Goal: Task Accomplishment & Management: Use online tool/utility

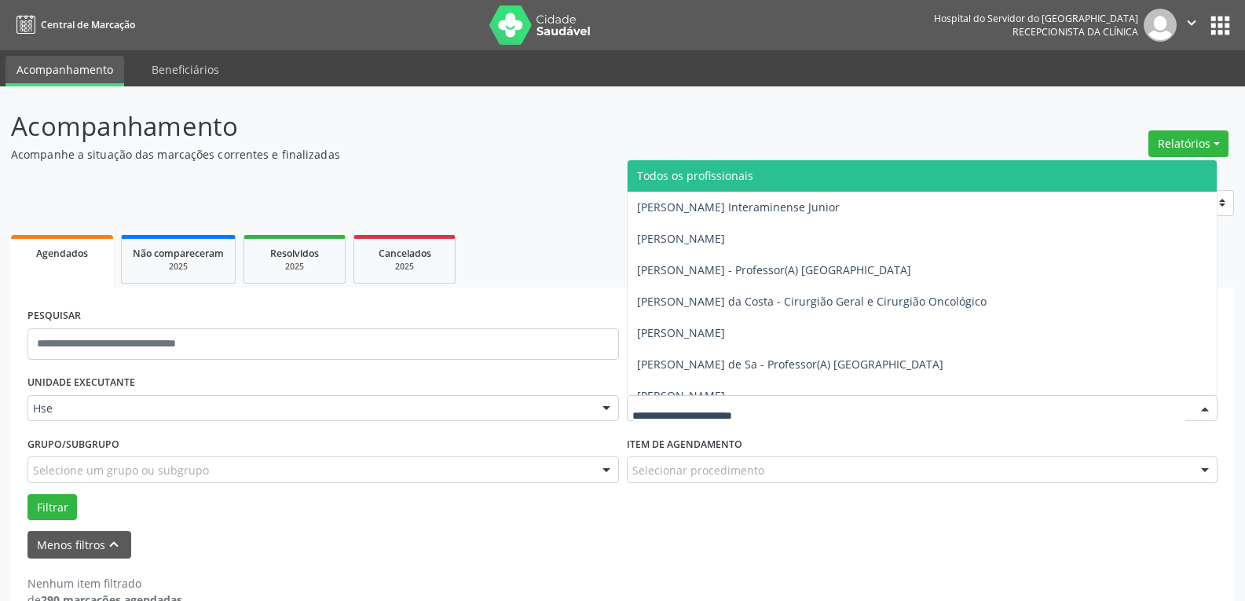
scroll to position [35, 0]
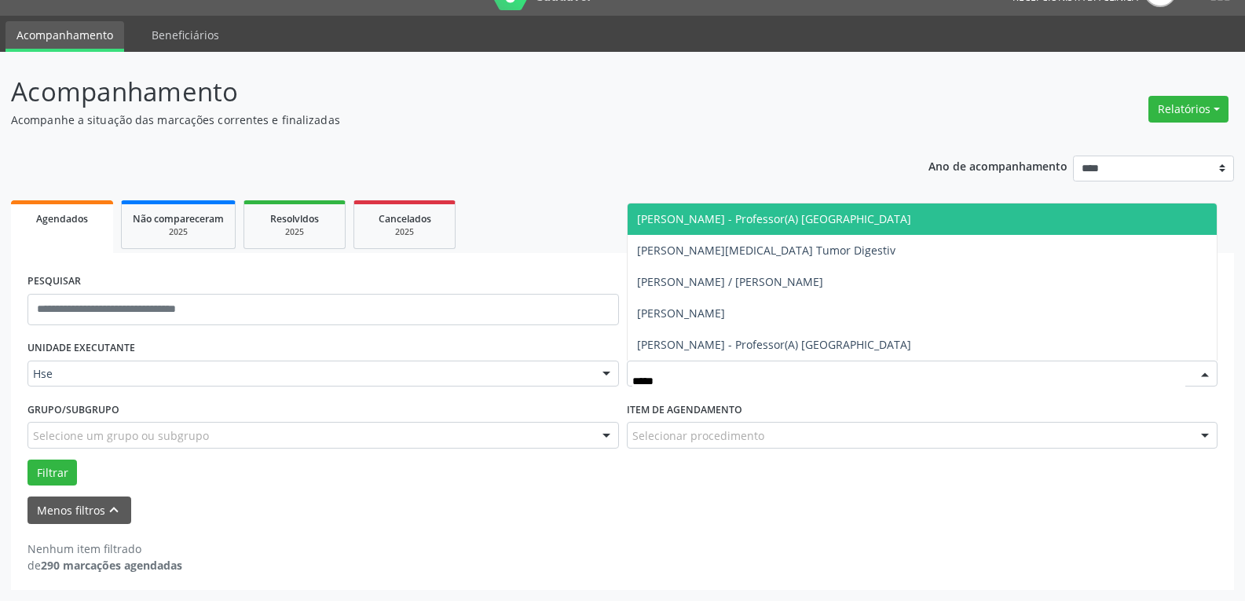
type input "******"
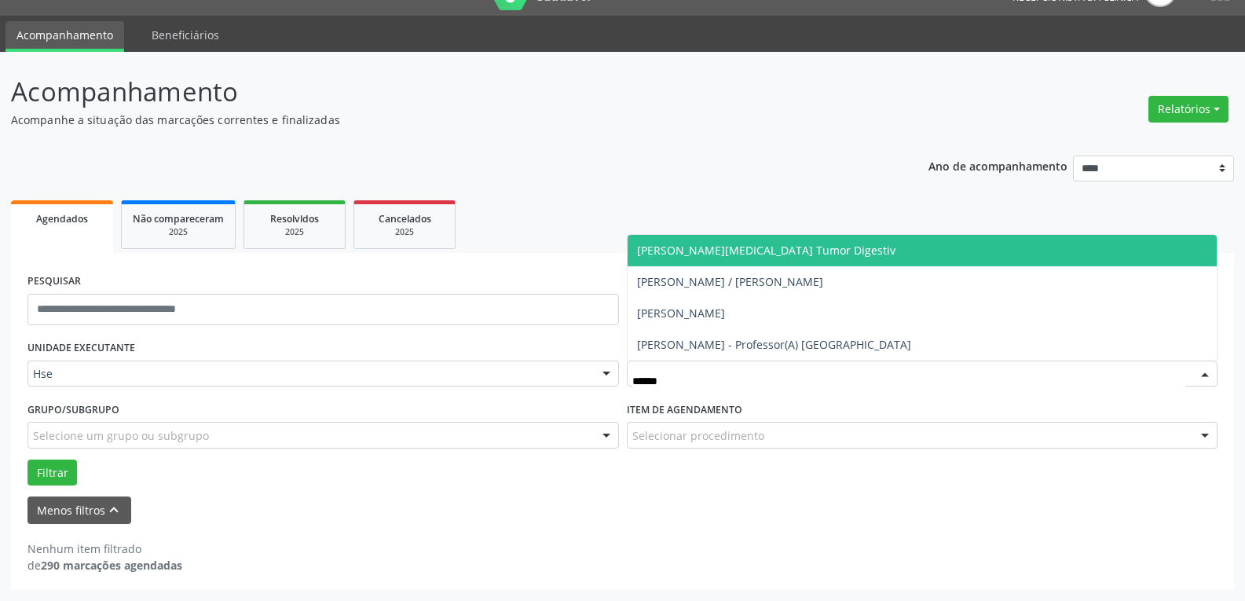
click at [823, 255] on span "Flavio Augusto Hernia Vesicula Tumor Digestiv" at bounding box center [766, 250] width 258 height 15
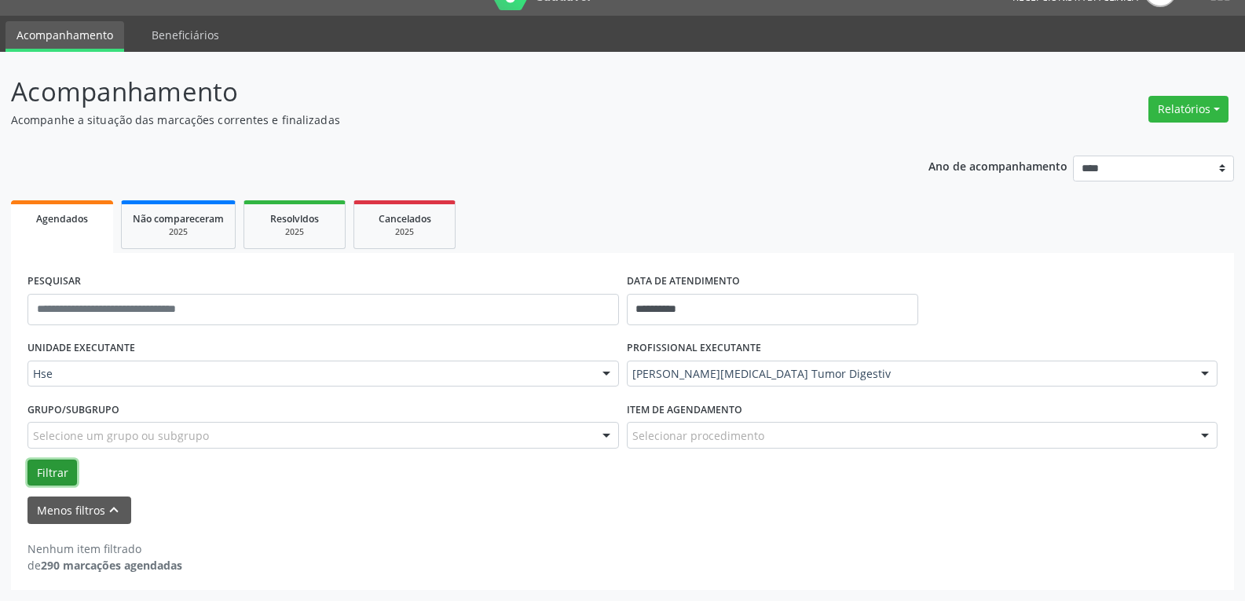
click at [60, 464] on button "Filtrar" at bounding box center [51, 472] width 49 height 27
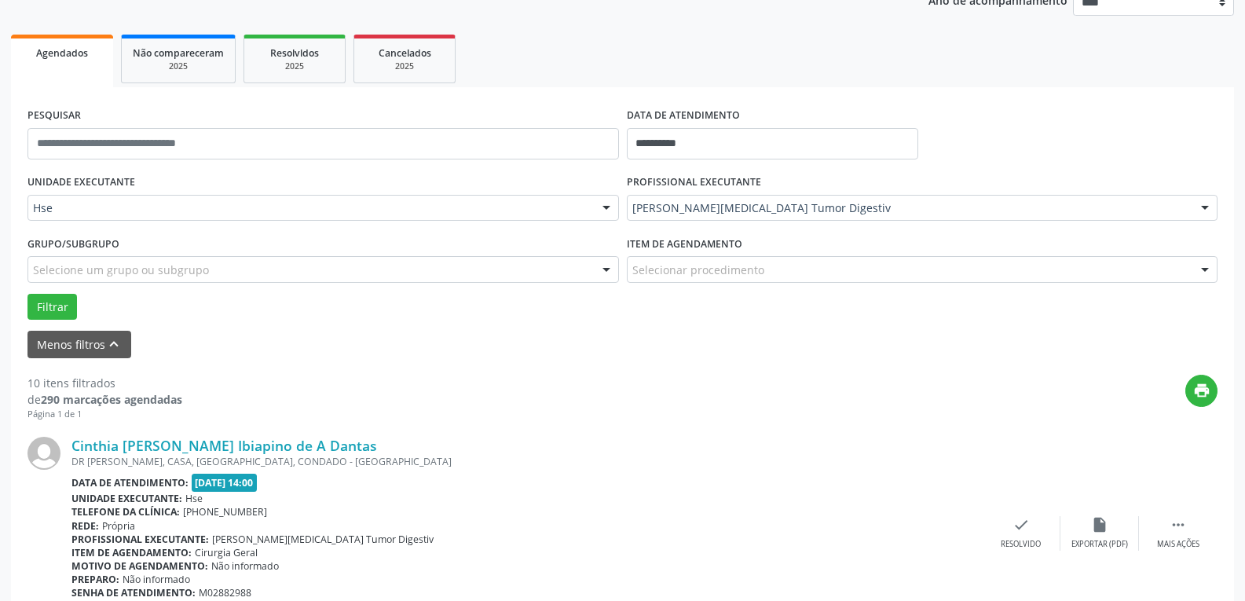
scroll to position [192, 0]
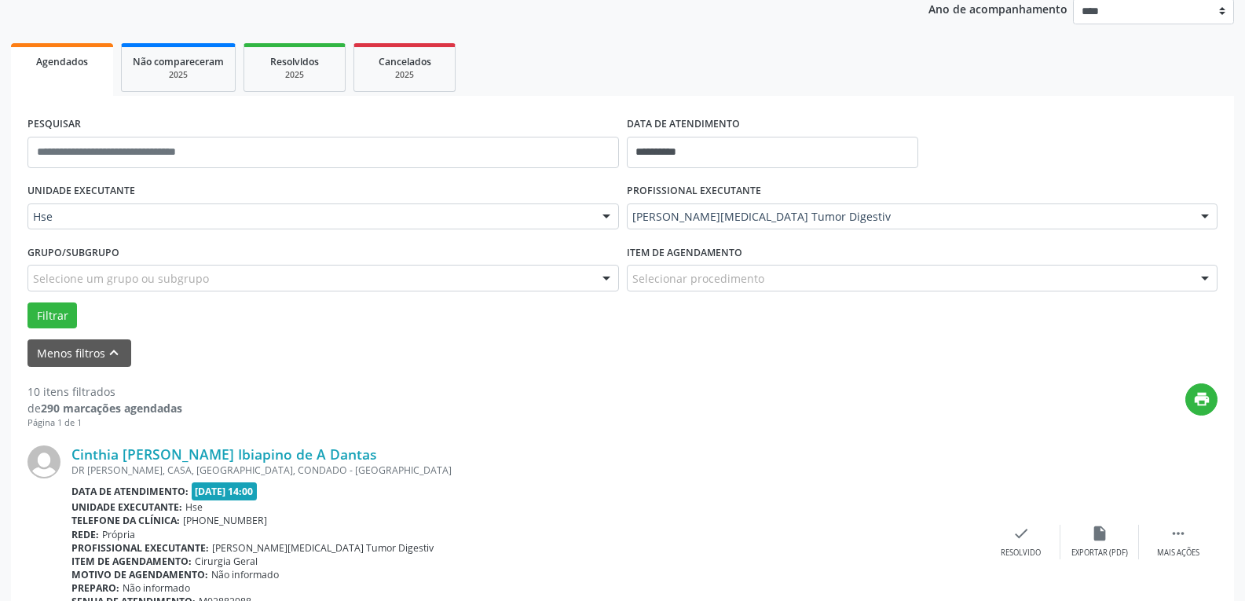
click at [1177, 522] on div "Cinthia Regina da Silva Ibiapino de A Dantas DR JULIO CORREA, CASA, CENTRO, CON…" at bounding box center [622, 542] width 1190 height 226
drag, startPoint x: 1167, startPoint y: 553, endPoint x: 628, endPoint y: 392, distance: 563.1
click at [627, 392] on div "print" at bounding box center [699, 406] width 1035 height 46
click at [1175, 532] on icon "" at bounding box center [1178, 533] width 17 height 17
click at [1110, 532] on div "alarm_off Não compareceu" at bounding box center [1099, 542] width 79 height 34
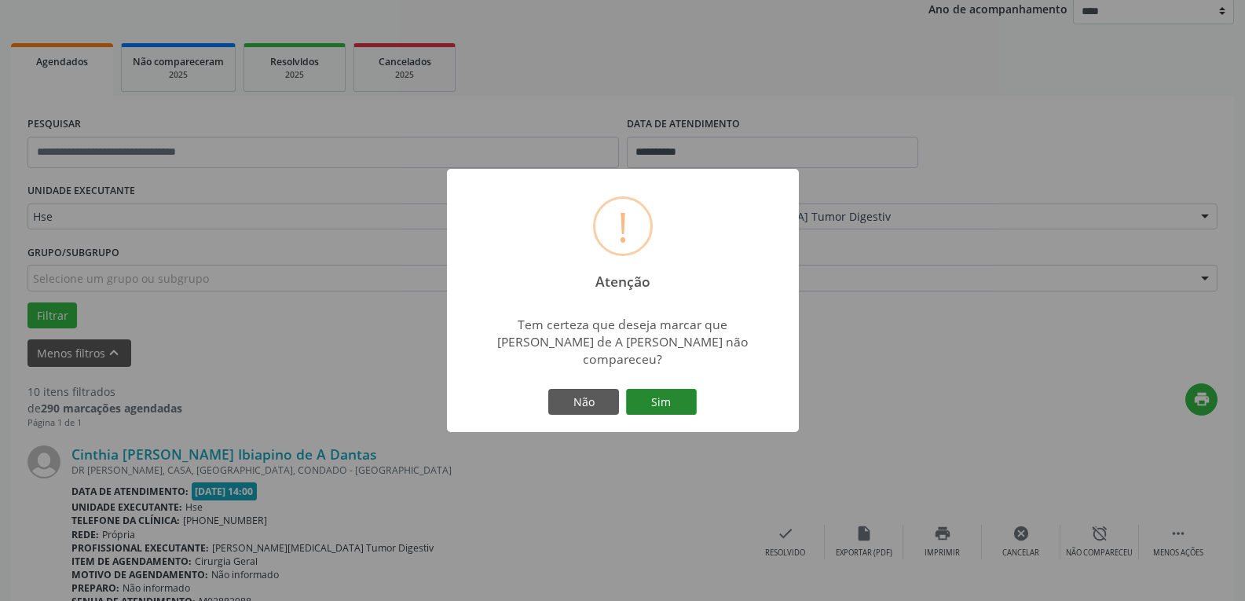
click at [660, 401] on button "Sim" at bounding box center [661, 402] width 71 height 27
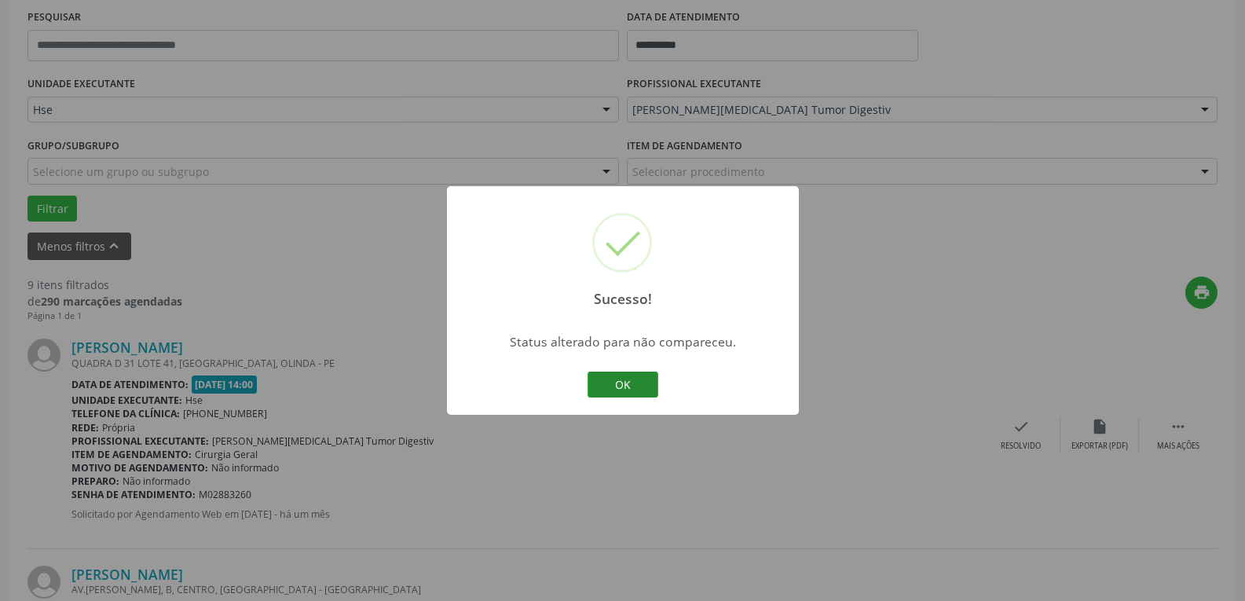
click at [632, 380] on button "OK" at bounding box center [623, 385] width 71 height 27
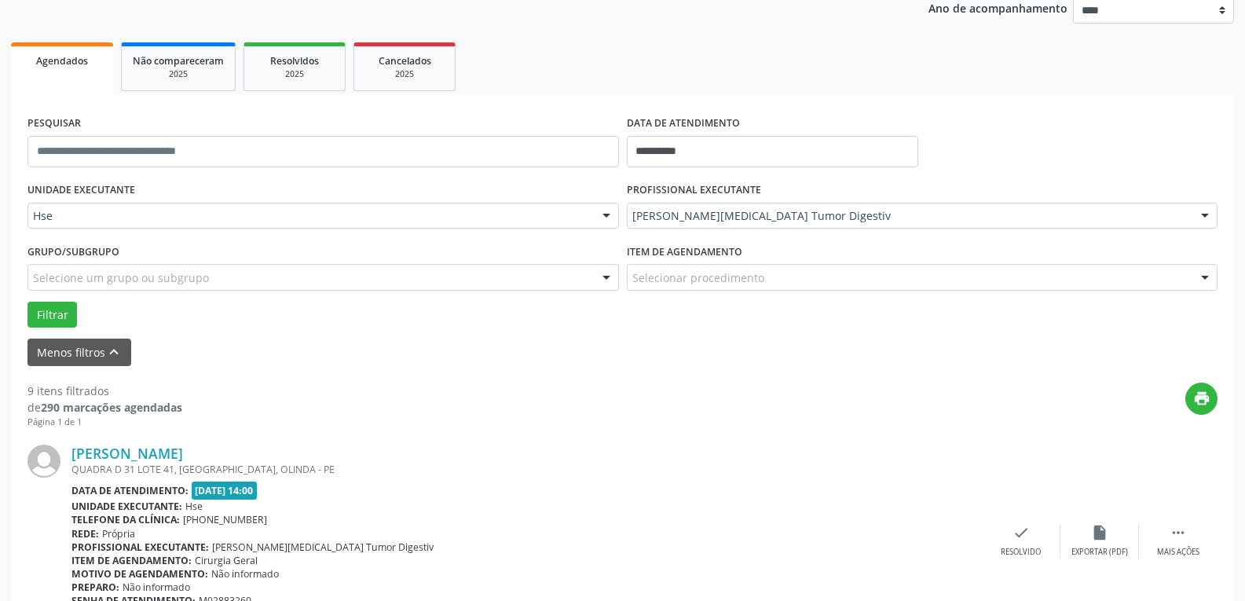
scroll to position [220, 0]
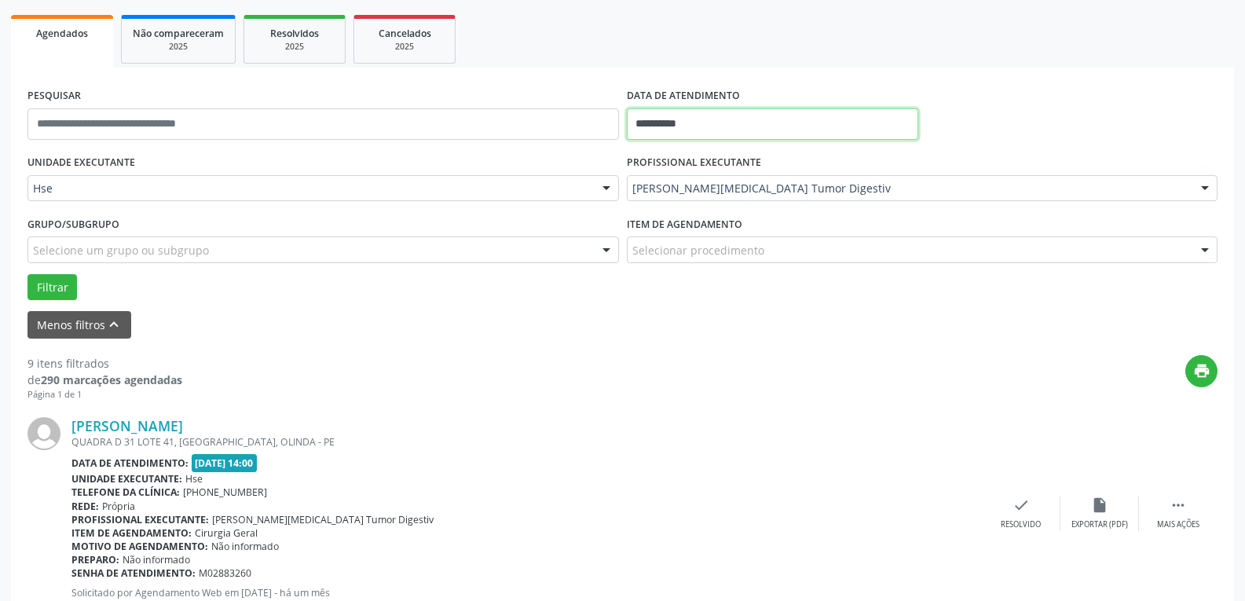
click at [705, 118] on input "**********" at bounding box center [772, 123] width 291 height 31
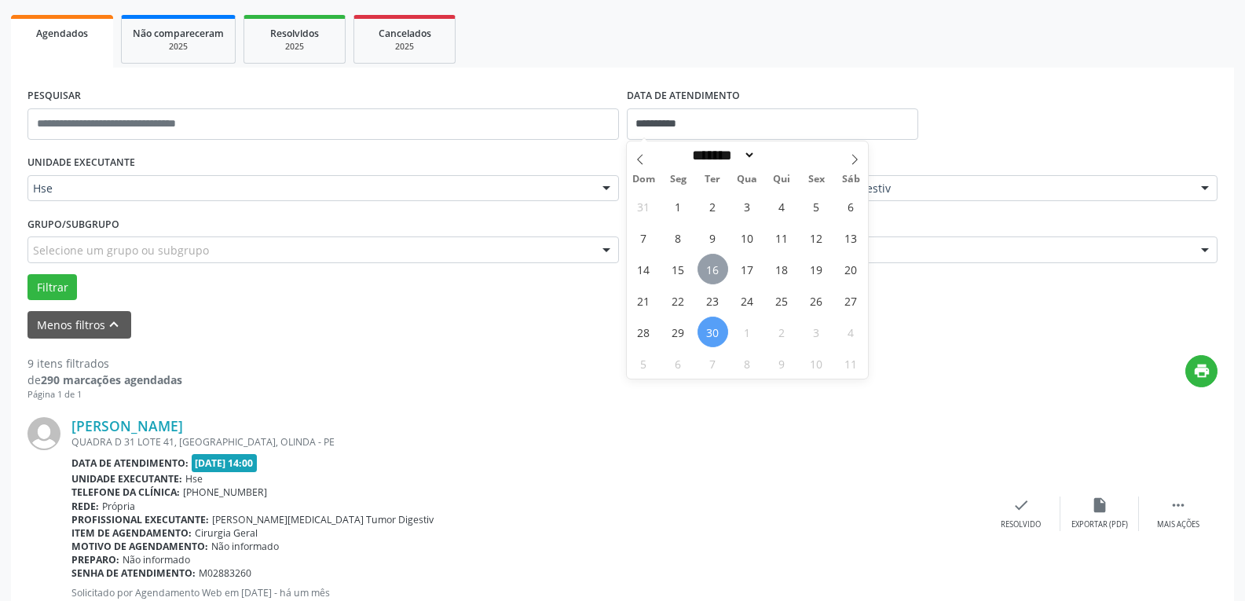
click at [716, 262] on span "16" at bounding box center [712, 269] width 31 height 31
type input "**********"
click at [716, 262] on span "16" at bounding box center [712, 269] width 31 height 31
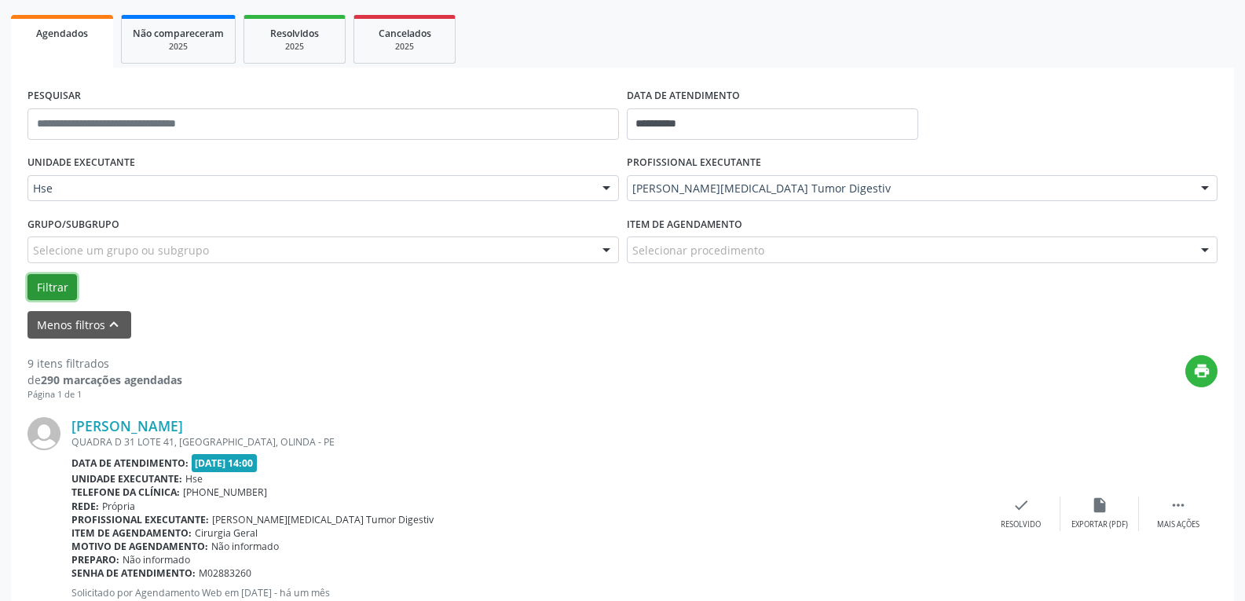
click at [33, 284] on button "Filtrar" at bounding box center [51, 287] width 49 height 27
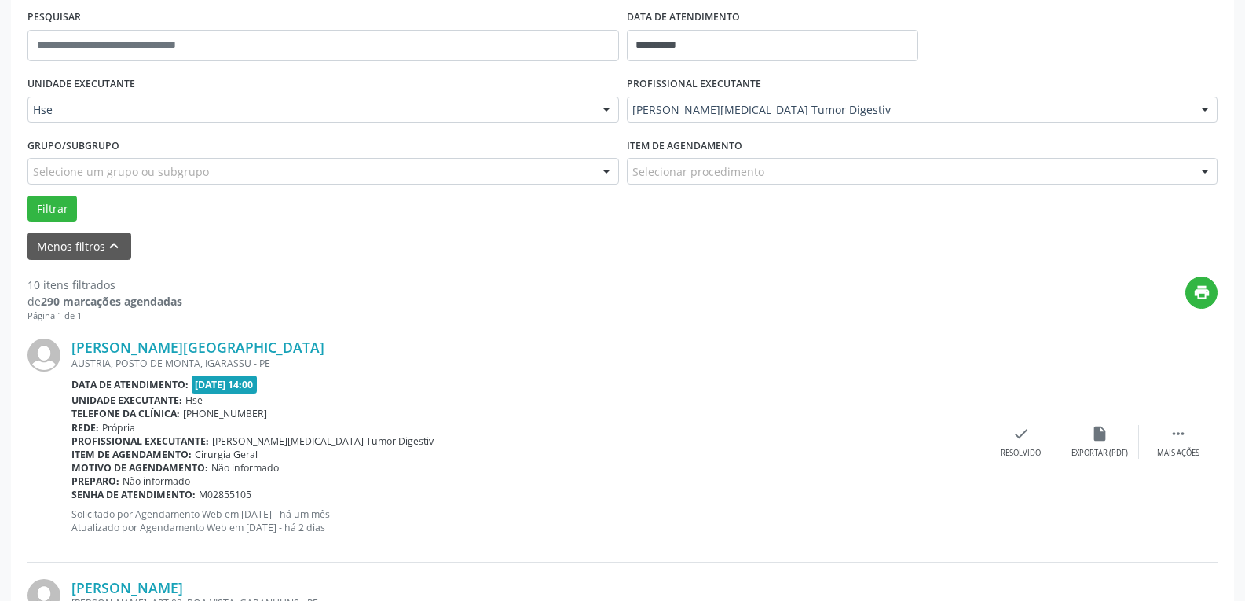
scroll to position [377, 0]
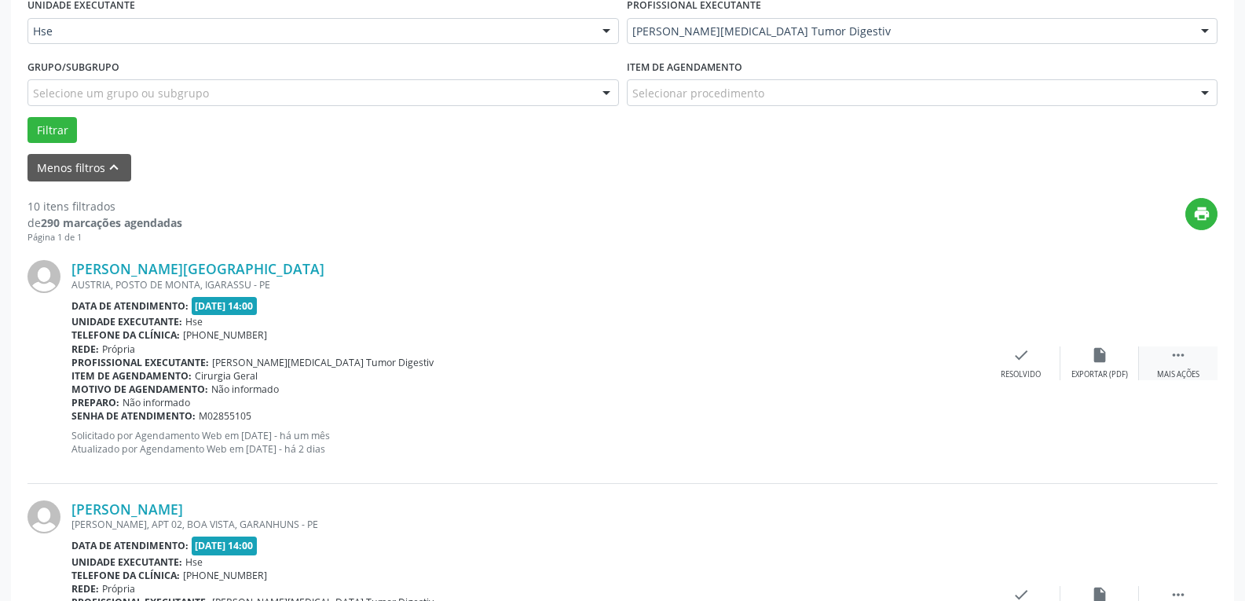
click at [1161, 360] on div " Mais ações" at bounding box center [1178, 363] width 79 height 34
click at [1075, 363] on div "alarm_off Não compareceu" at bounding box center [1099, 363] width 79 height 34
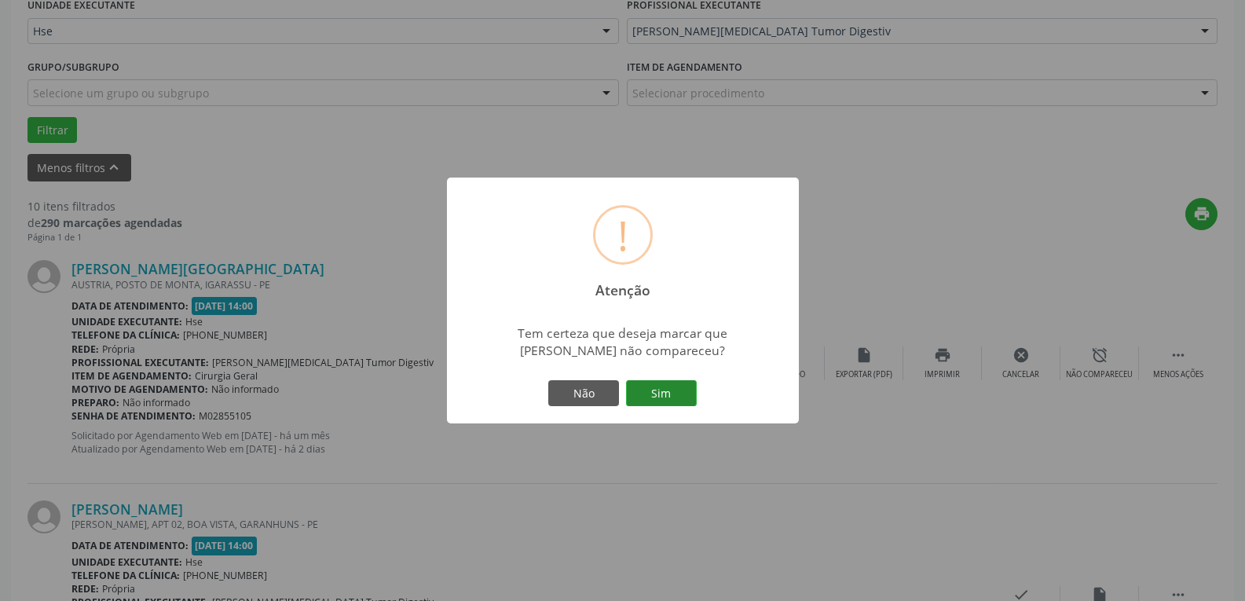
click at [675, 394] on button "Sim" at bounding box center [661, 393] width 71 height 27
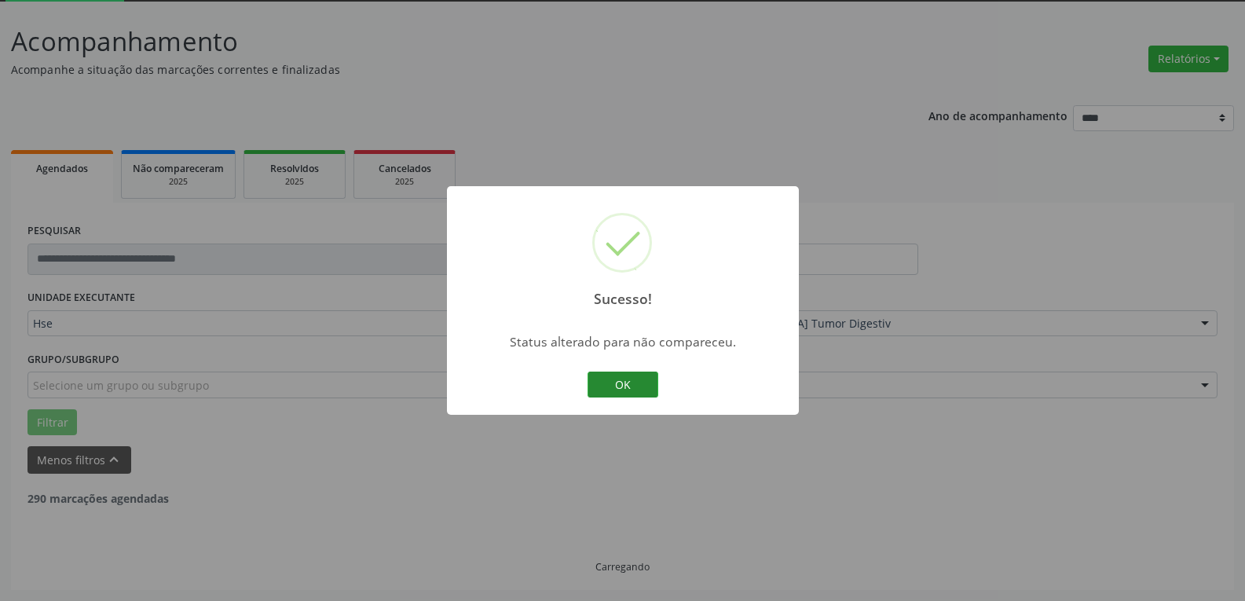
click at [599, 382] on button "OK" at bounding box center [623, 385] width 71 height 27
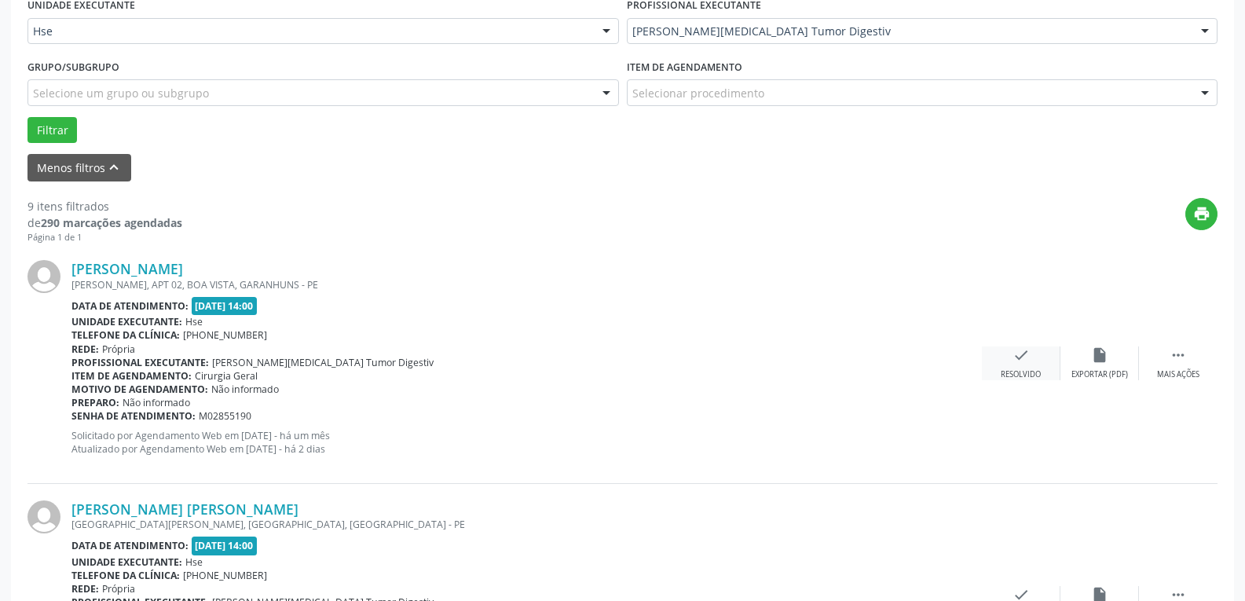
click at [1035, 363] on div "check Resolvido" at bounding box center [1021, 363] width 79 height 34
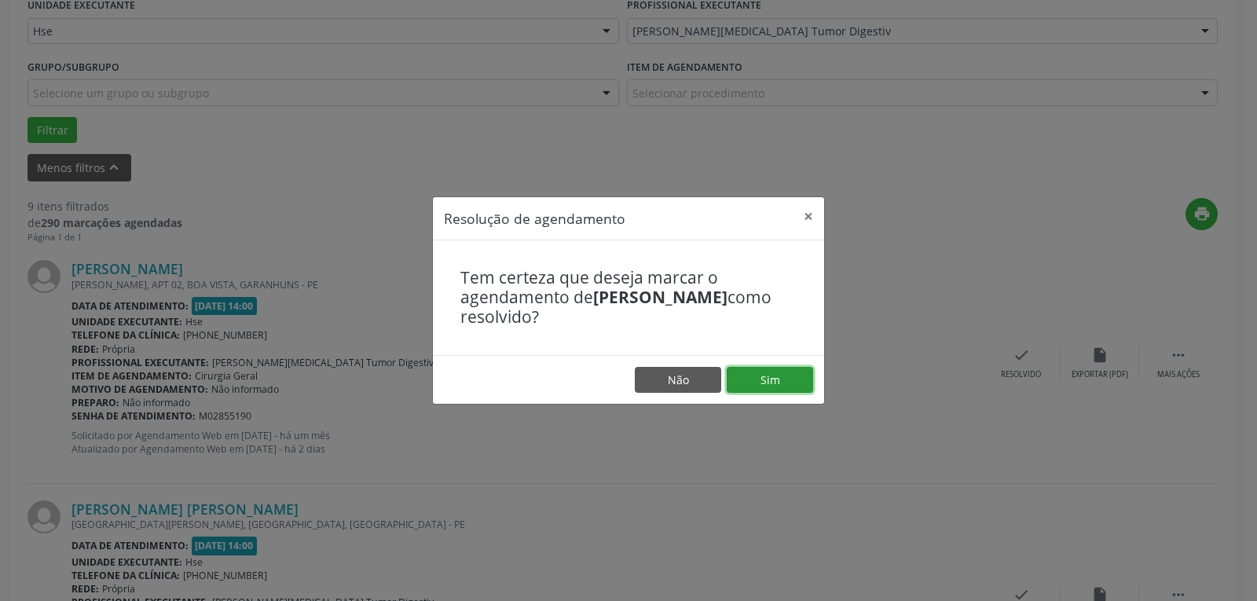
click at [768, 385] on button "Sim" at bounding box center [770, 380] width 86 height 27
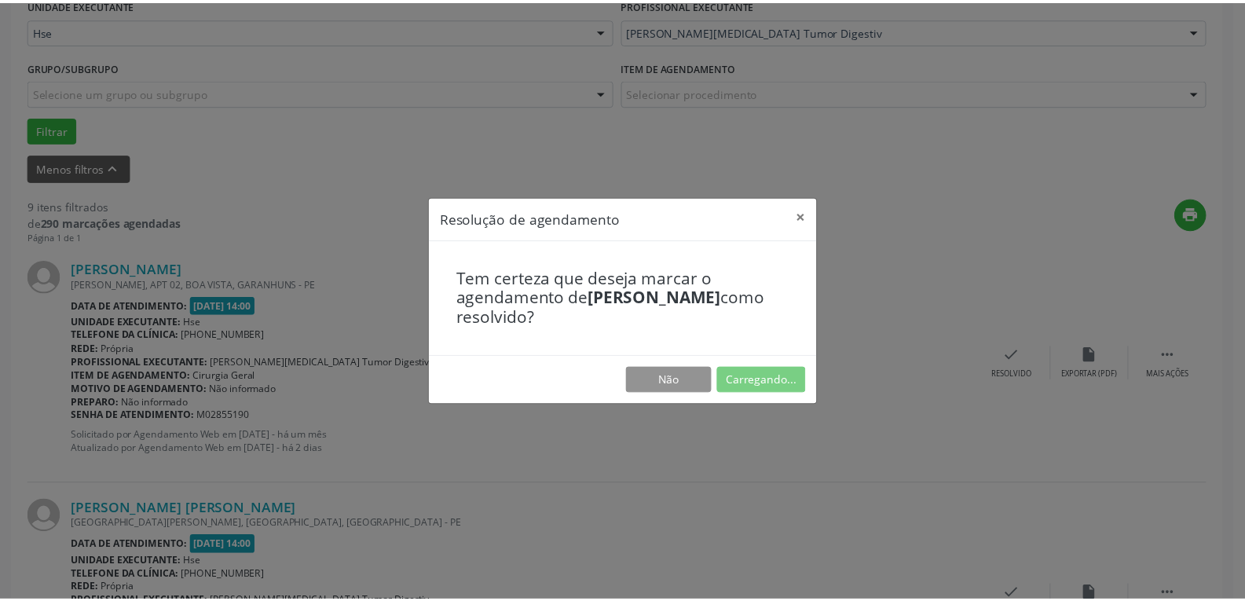
scroll to position [68, 0]
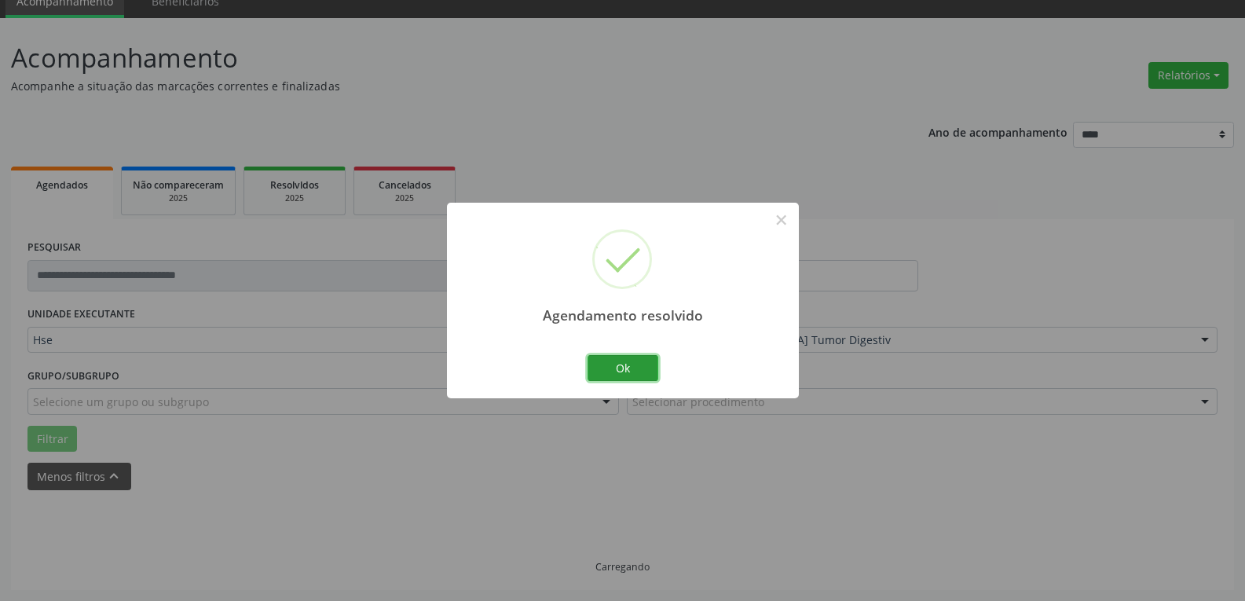
click at [630, 371] on button "Ok" at bounding box center [623, 368] width 71 height 27
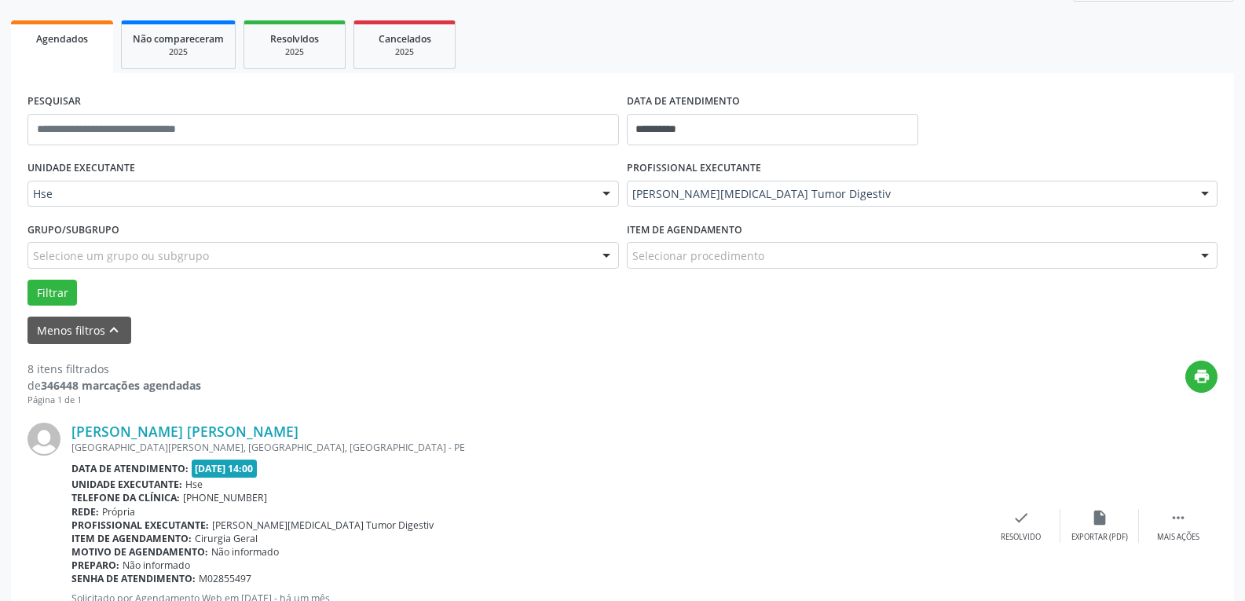
scroll to position [225, 0]
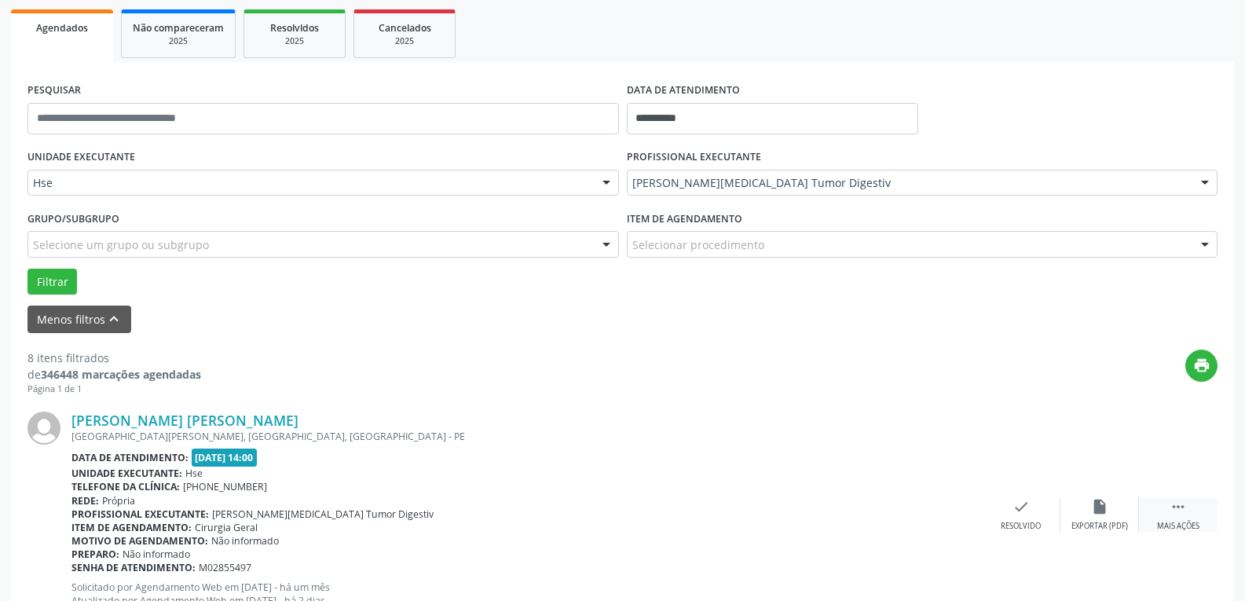
click at [1188, 506] on div " Mais ações" at bounding box center [1178, 515] width 79 height 34
click at [1110, 505] on div "alarm_off Não compareceu" at bounding box center [1099, 515] width 79 height 34
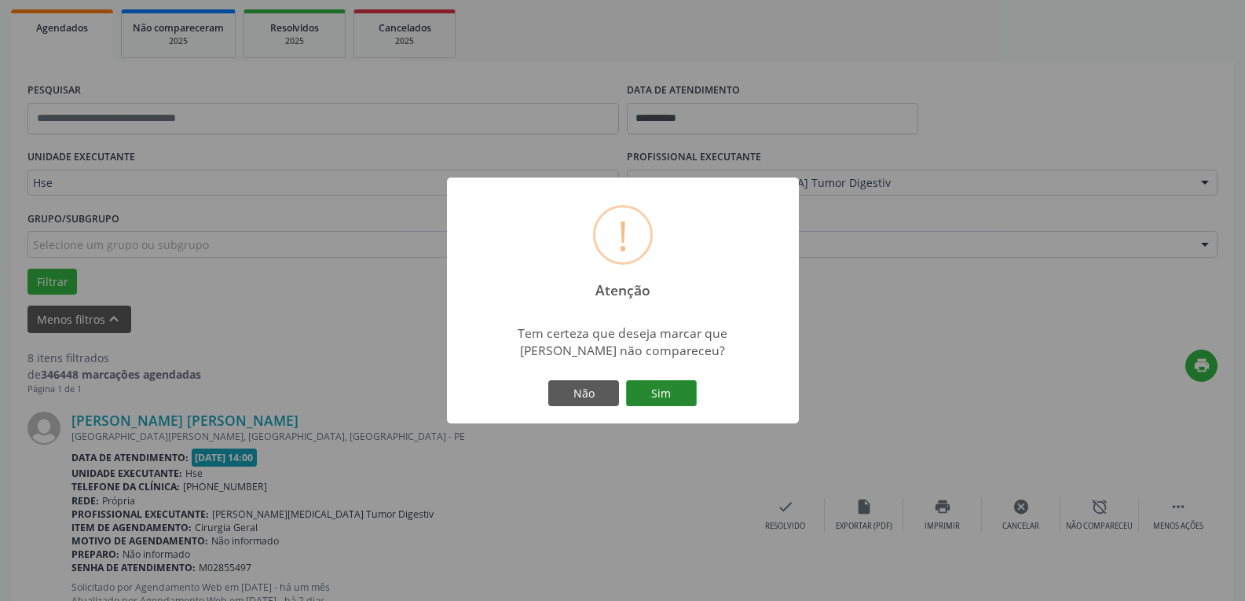
click at [659, 401] on button "Sim" at bounding box center [661, 393] width 71 height 27
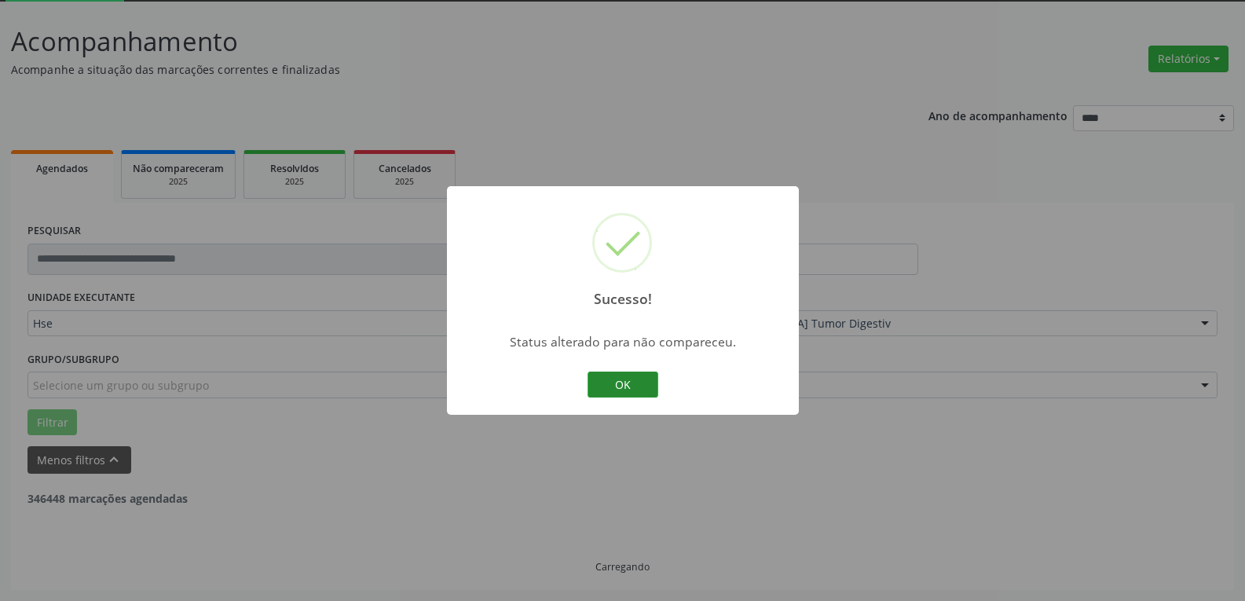
click at [628, 396] on button "OK" at bounding box center [623, 385] width 71 height 27
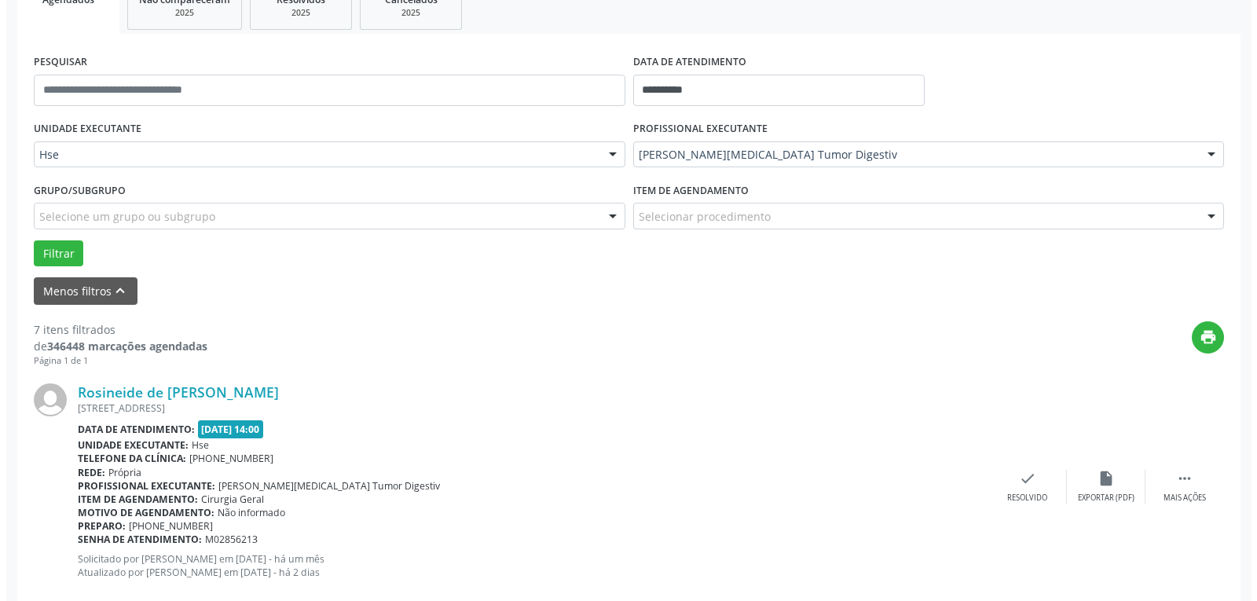
scroll to position [304, 0]
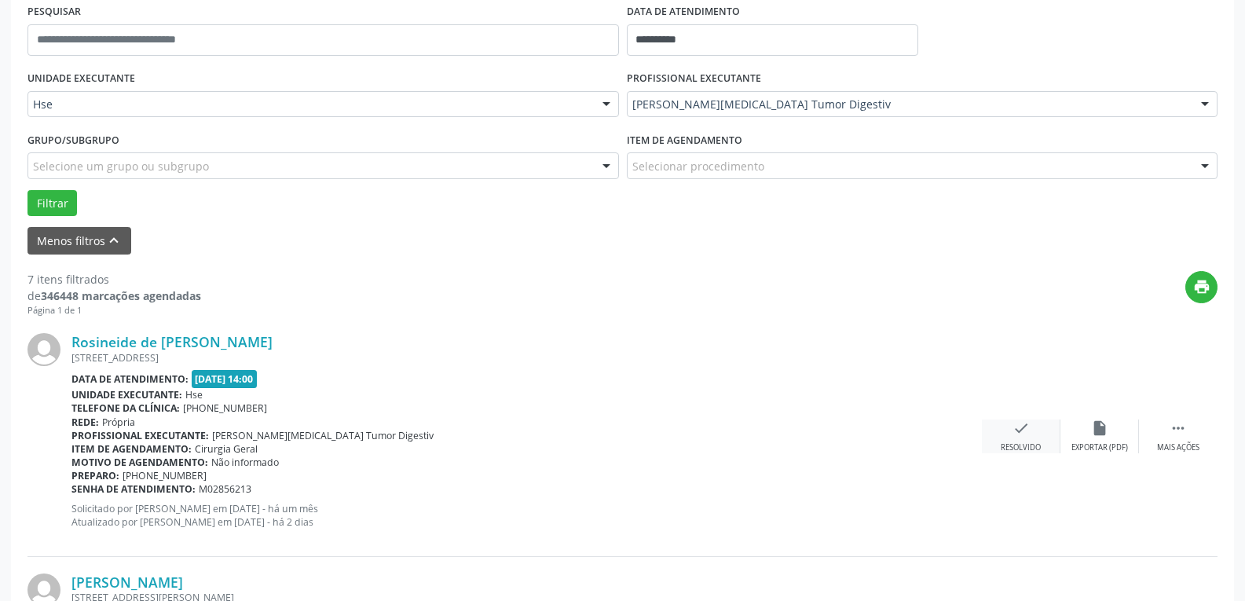
click at [1020, 436] on icon "check" at bounding box center [1020, 427] width 17 height 17
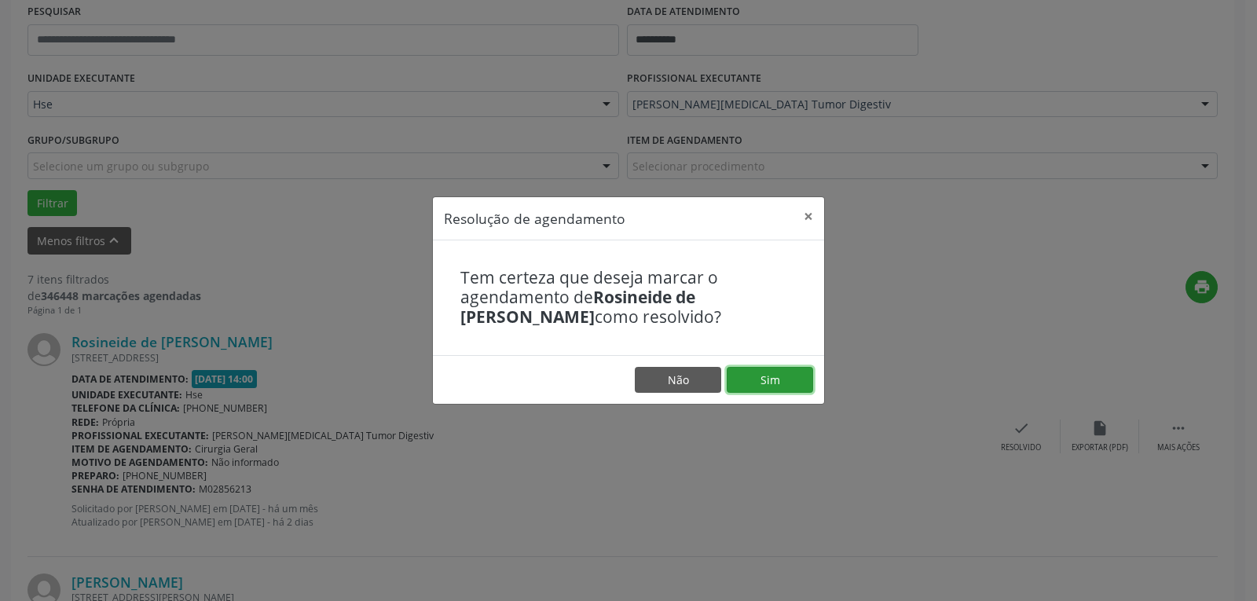
click at [779, 383] on button "Sim" at bounding box center [770, 380] width 86 height 27
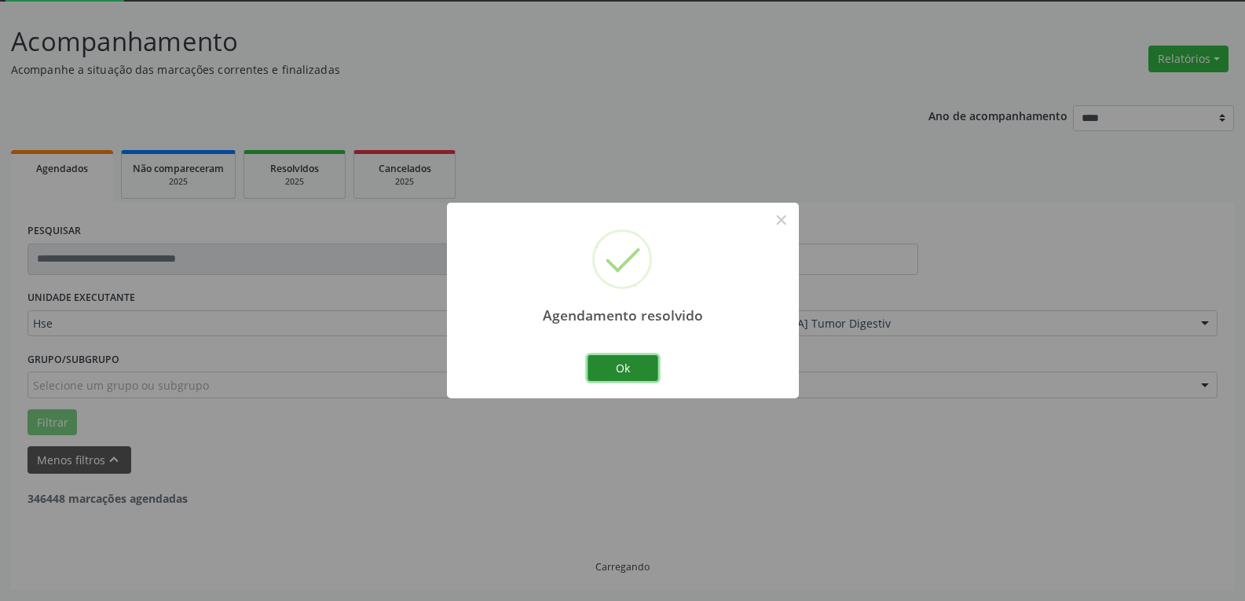
click at [639, 369] on button "Ok" at bounding box center [623, 368] width 71 height 27
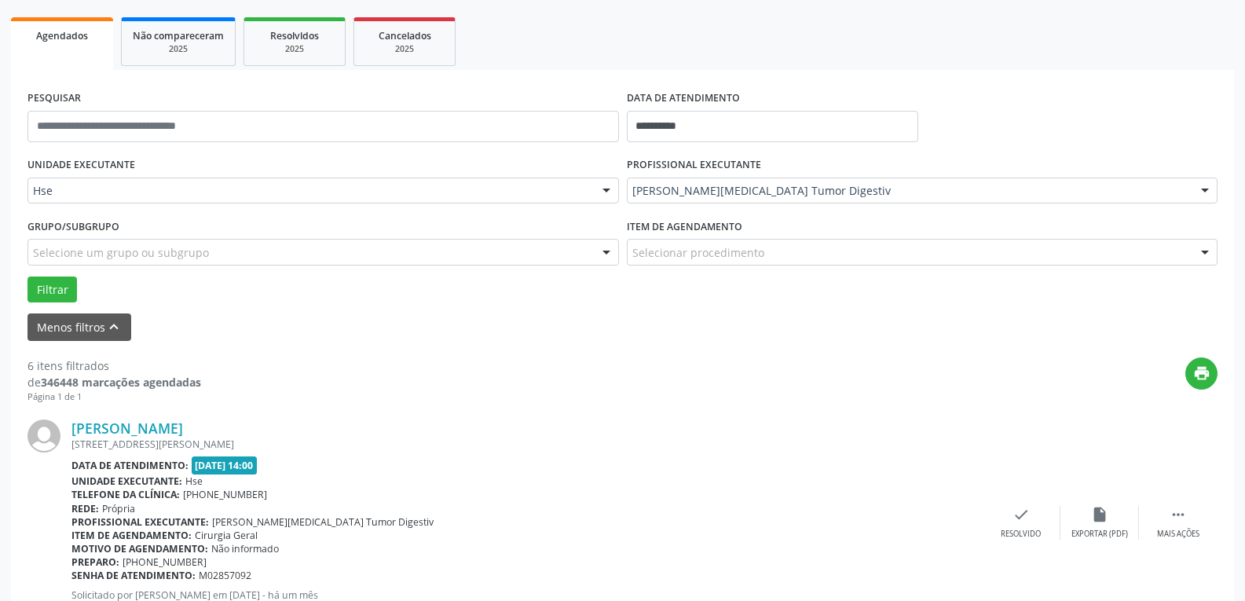
scroll to position [242, 0]
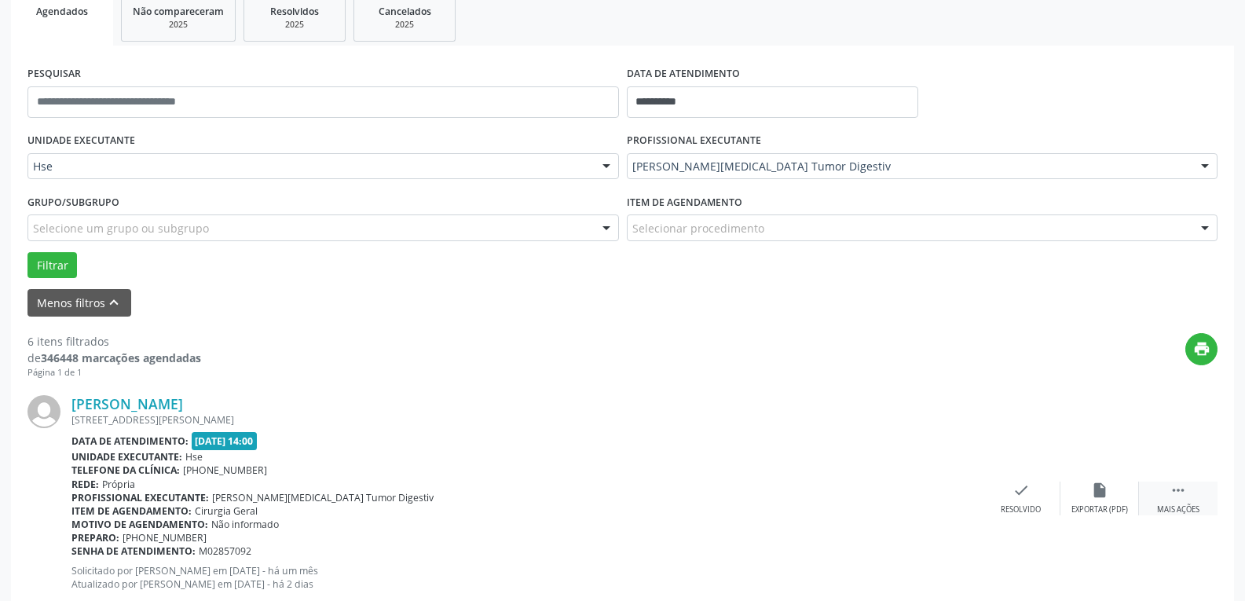
click at [1187, 486] on div " Mais ações" at bounding box center [1178, 498] width 79 height 34
click at [1095, 489] on icon "alarm_off" at bounding box center [1099, 489] width 17 height 17
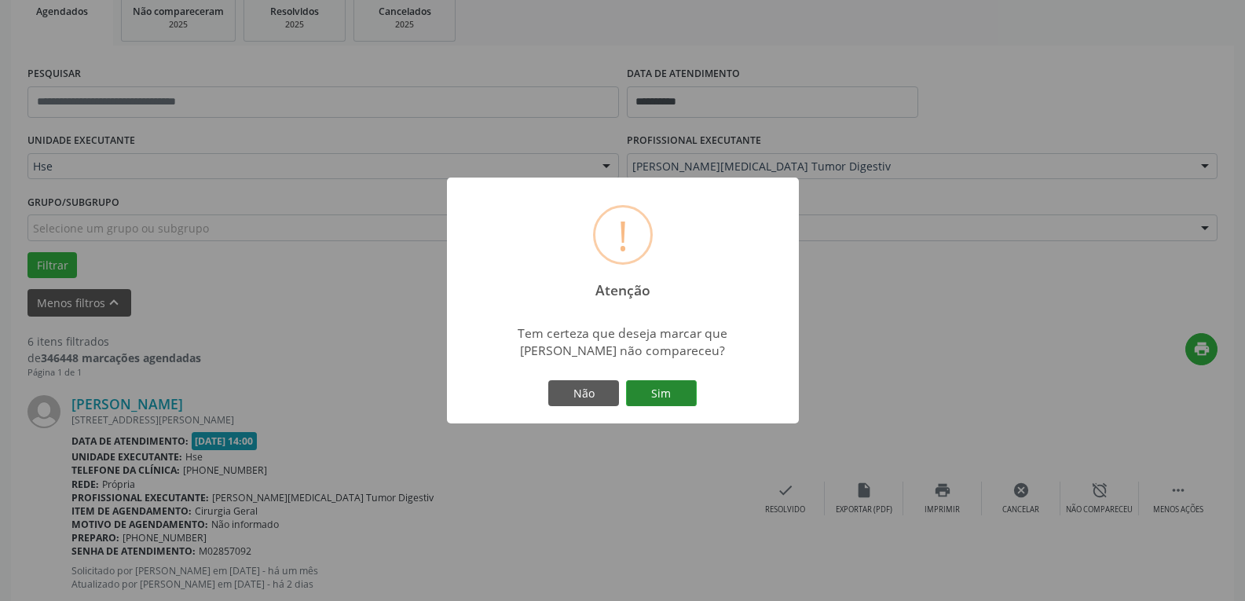
click at [673, 394] on button "Sim" at bounding box center [661, 393] width 71 height 27
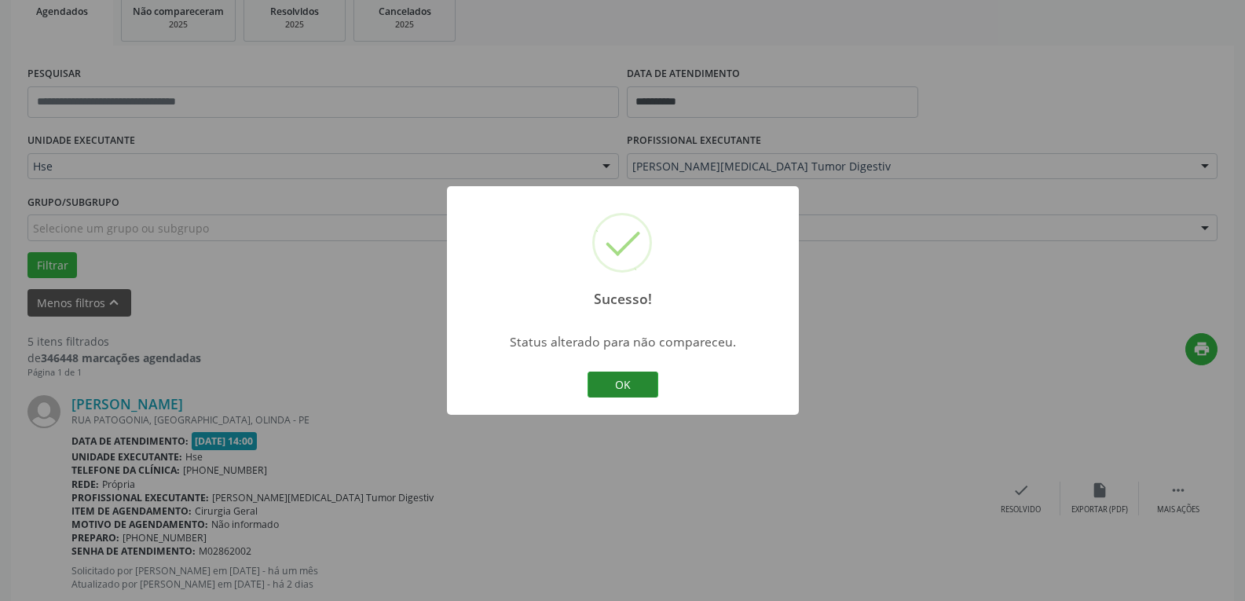
click at [621, 383] on button "OK" at bounding box center [623, 385] width 71 height 27
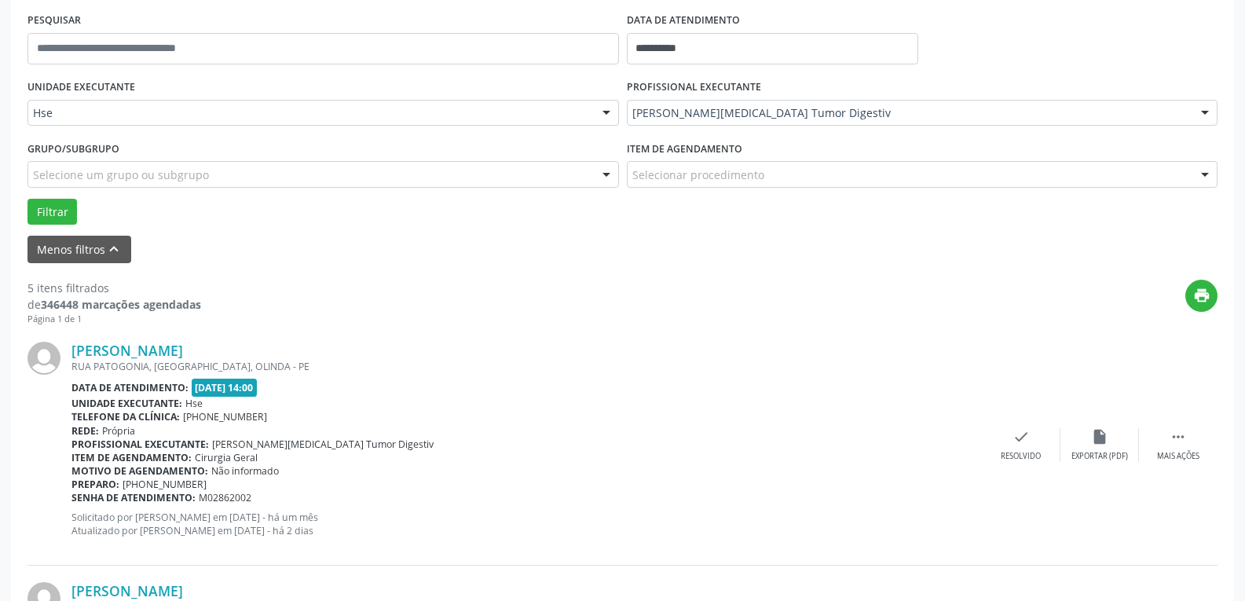
scroll to position [320, 0]
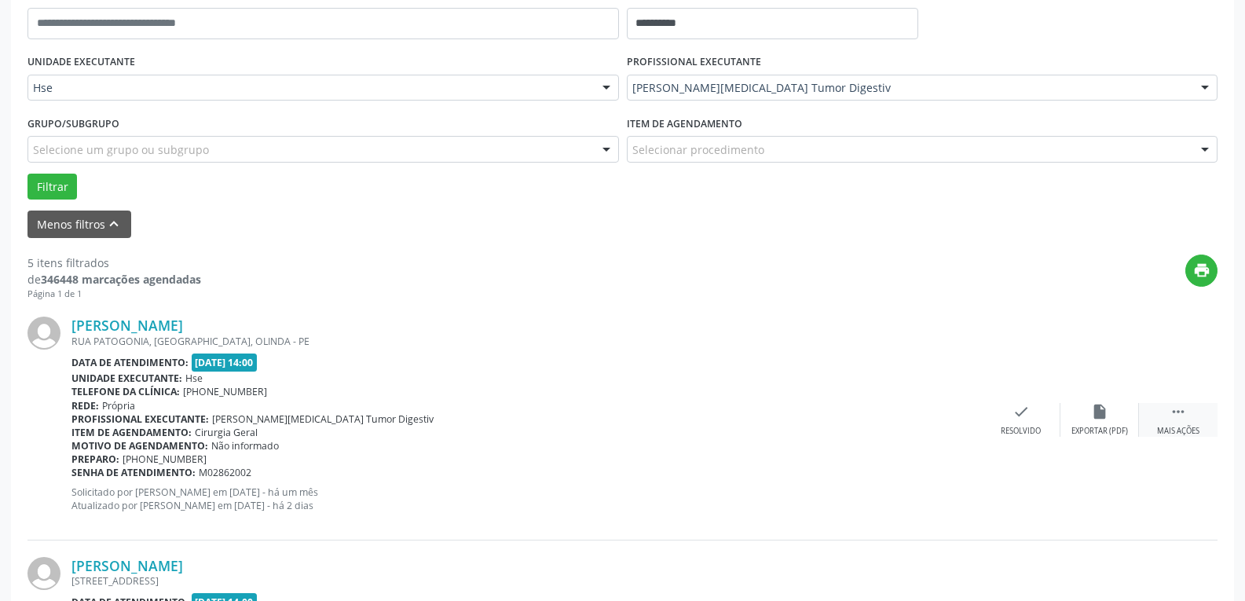
click at [1191, 430] on div "Mais ações" at bounding box center [1178, 431] width 42 height 11
click at [1110, 423] on div "alarm_off Não compareceu" at bounding box center [1099, 420] width 79 height 34
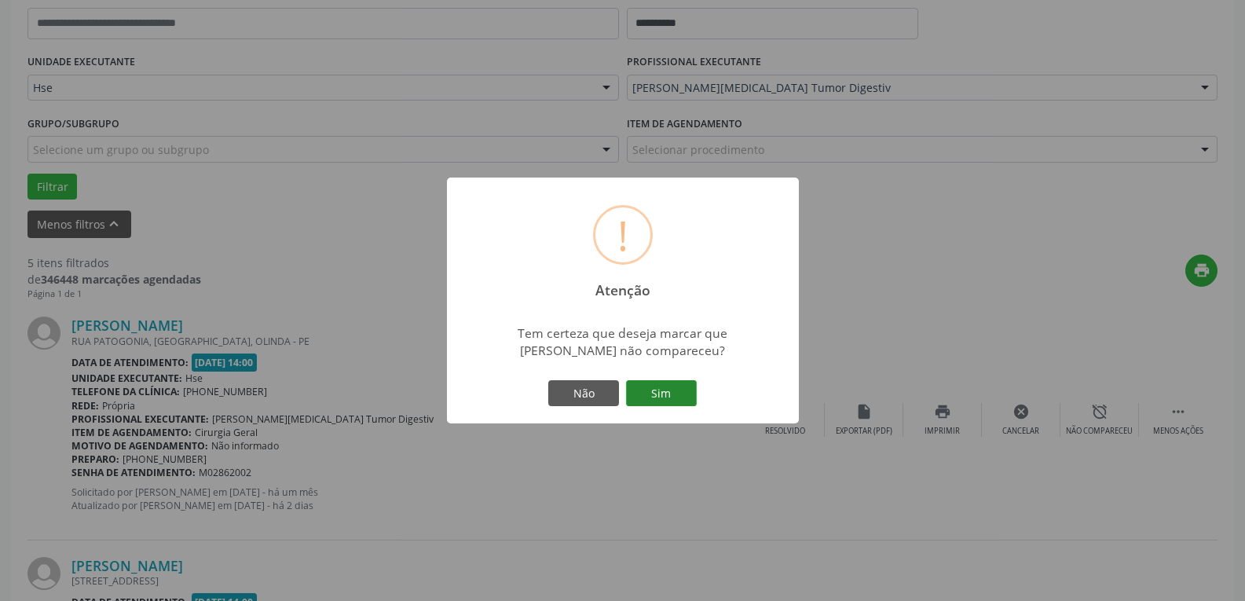
click at [663, 394] on button "Sim" at bounding box center [661, 393] width 71 height 27
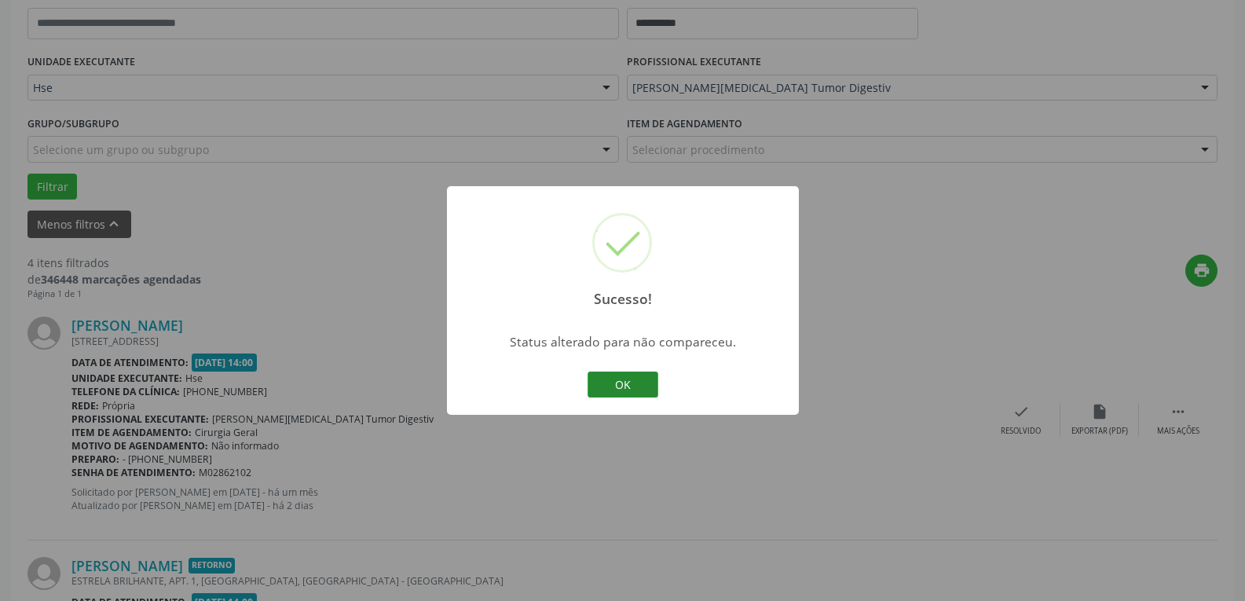
click at [617, 379] on button "OK" at bounding box center [623, 385] width 71 height 27
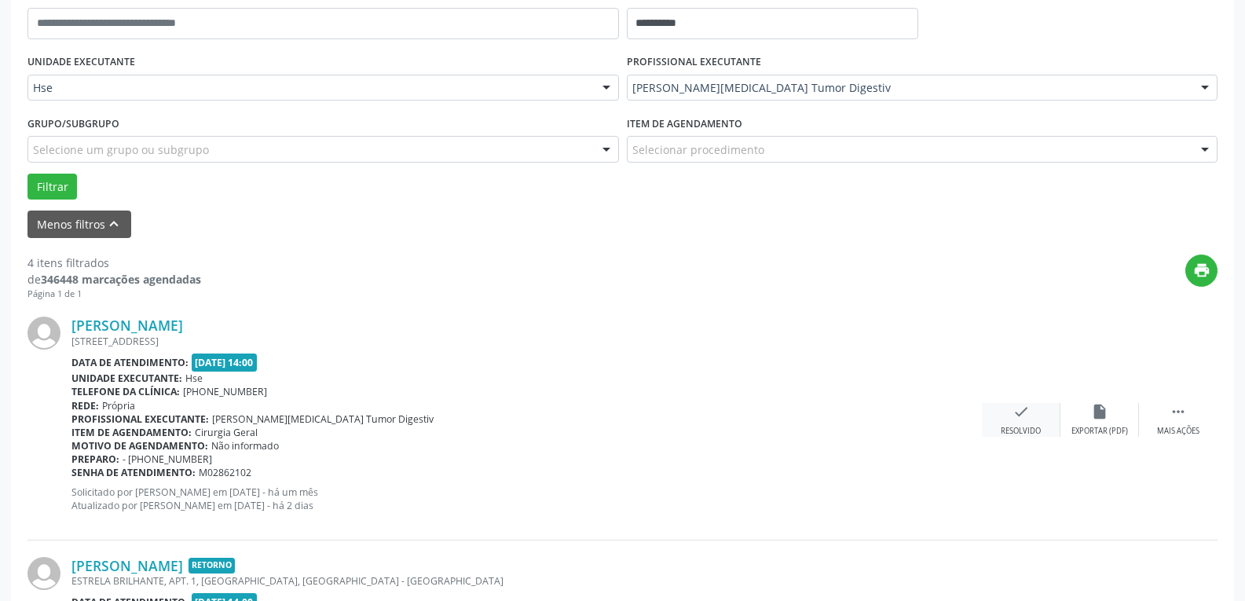
click at [1032, 422] on div "check Resolvido" at bounding box center [1021, 420] width 79 height 34
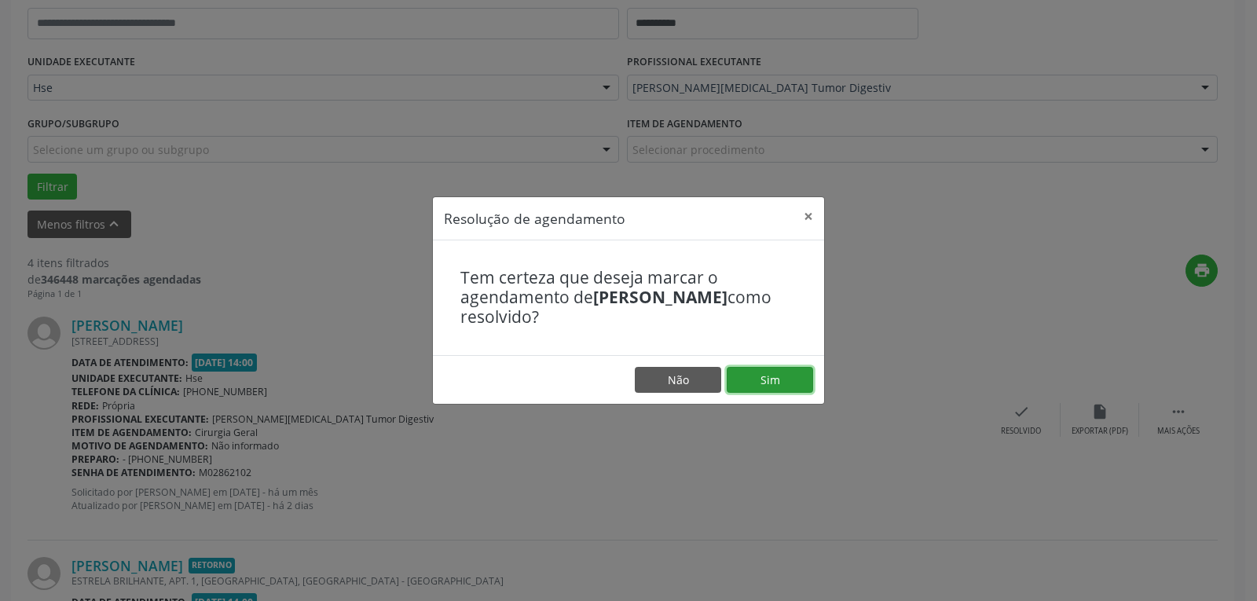
click at [749, 372] on button "Sim" at bounding box center [770, 380] width 86 height 27
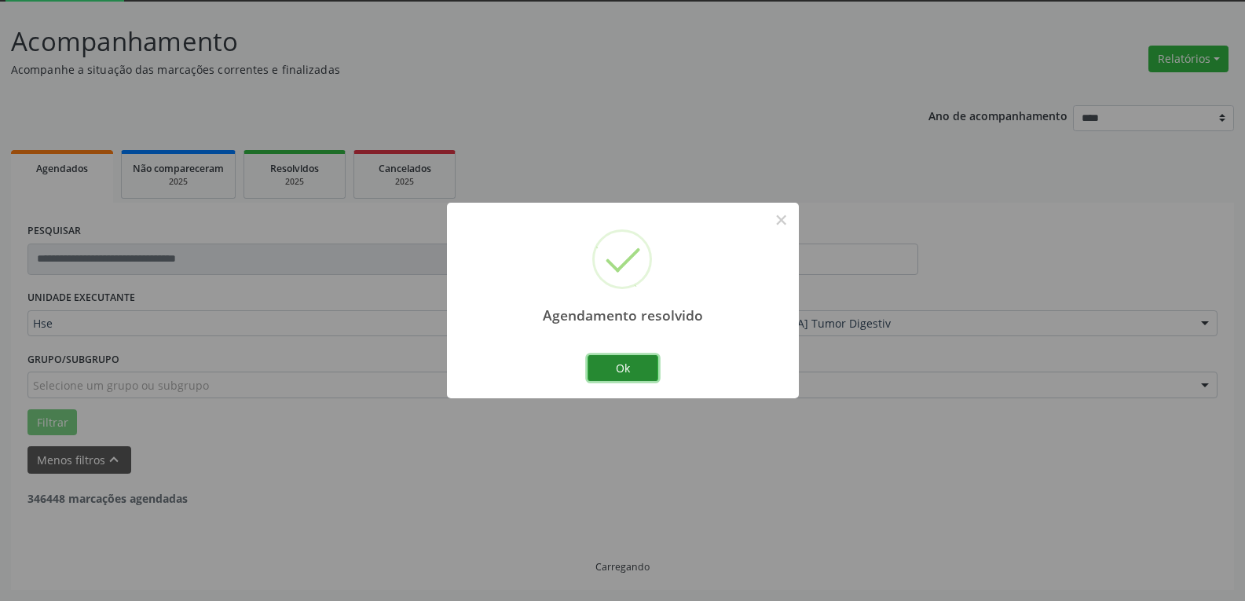
click at [641, 357] on button "Ok" at bounding box center [623, 368] width 71 height 27
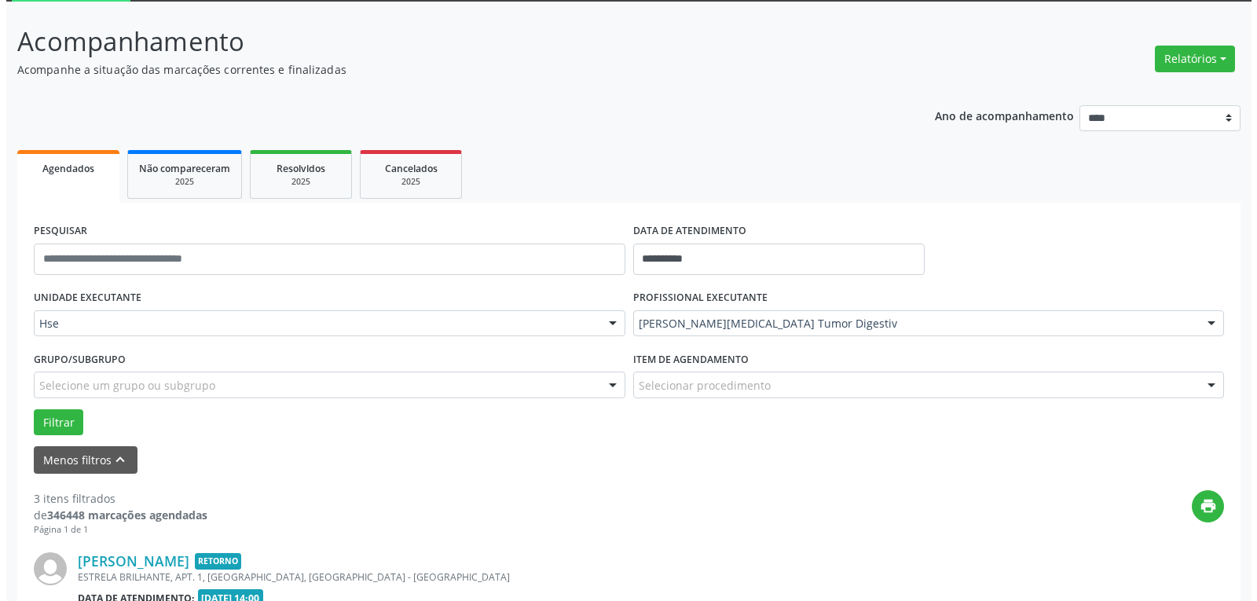
scroll to position [163, 0]
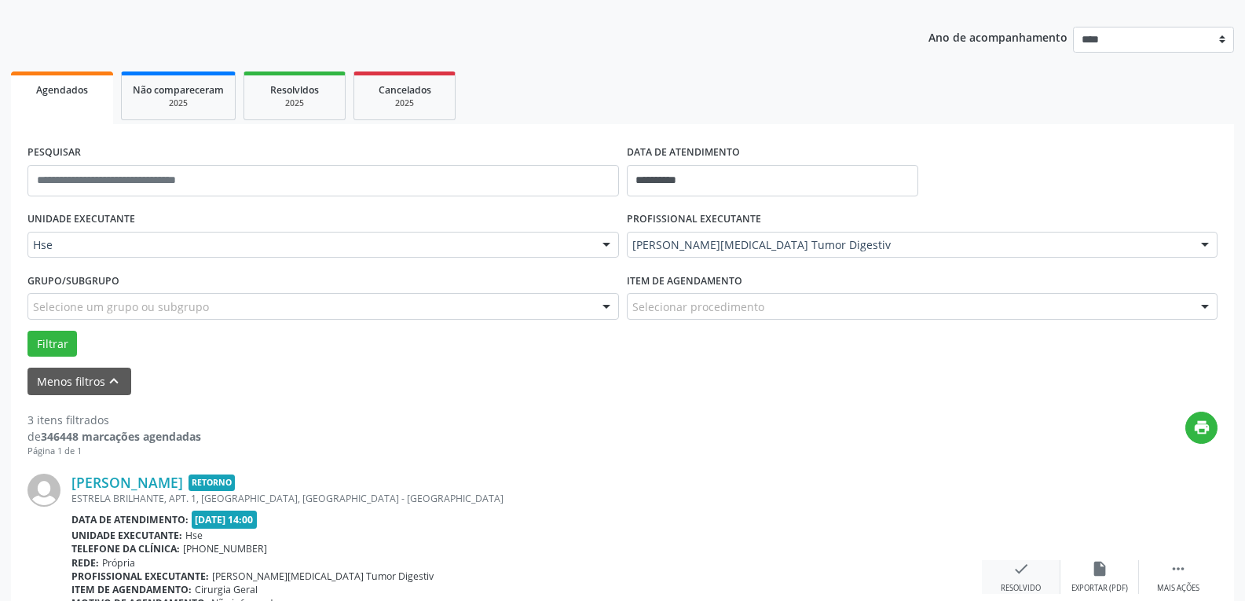
click at [1028, 573] on icon "check" at bounding box center [1020, 568] width 17 height 17
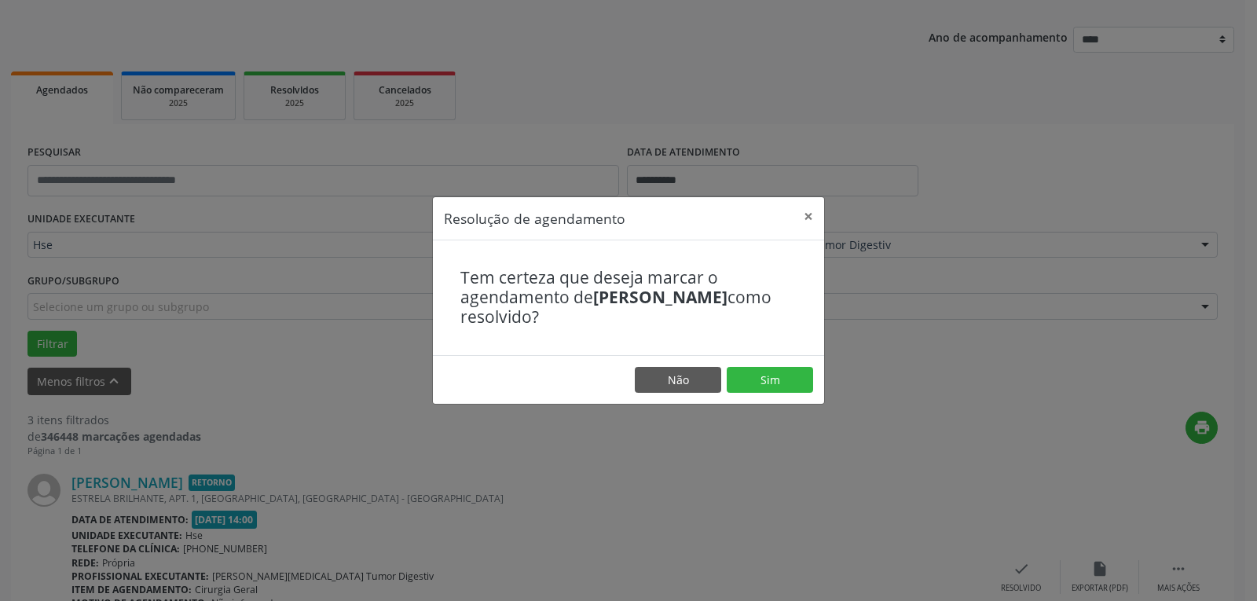
click at [743, 394] on footer "Não Sim" at bounding box center [628, 379] width 391 height 49
click at [782, 379] on button "Sim" at bounding box center [770, 380] width 86 height 27
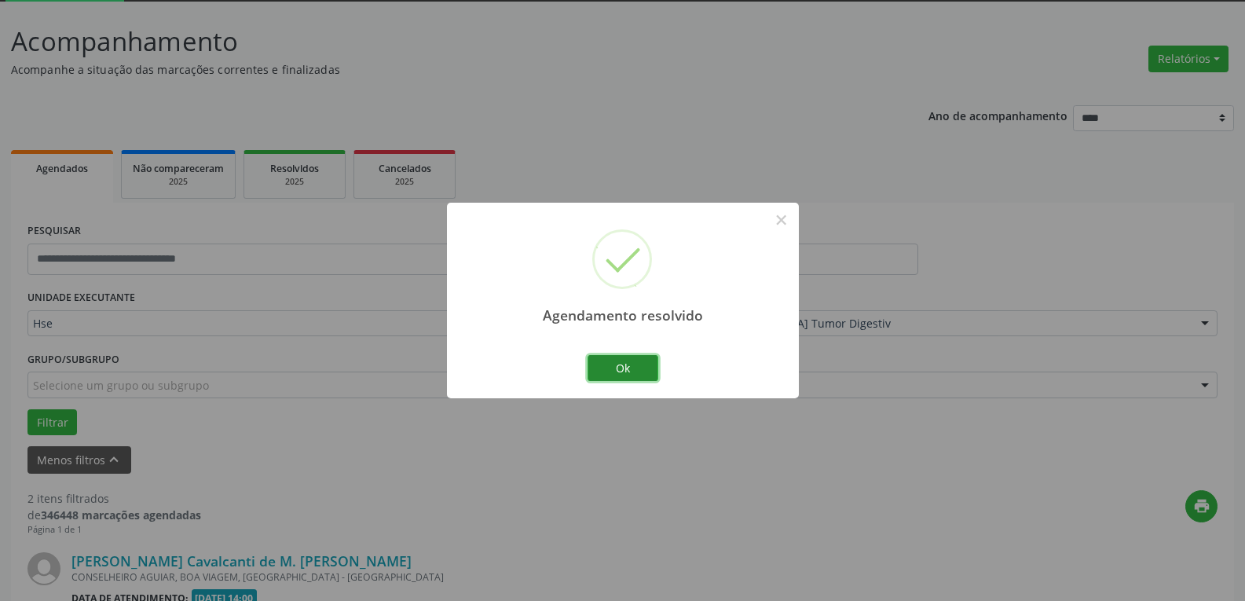
click at [650, 369] on button "Ok" at bounding box center [623, 368] width 71 height 27
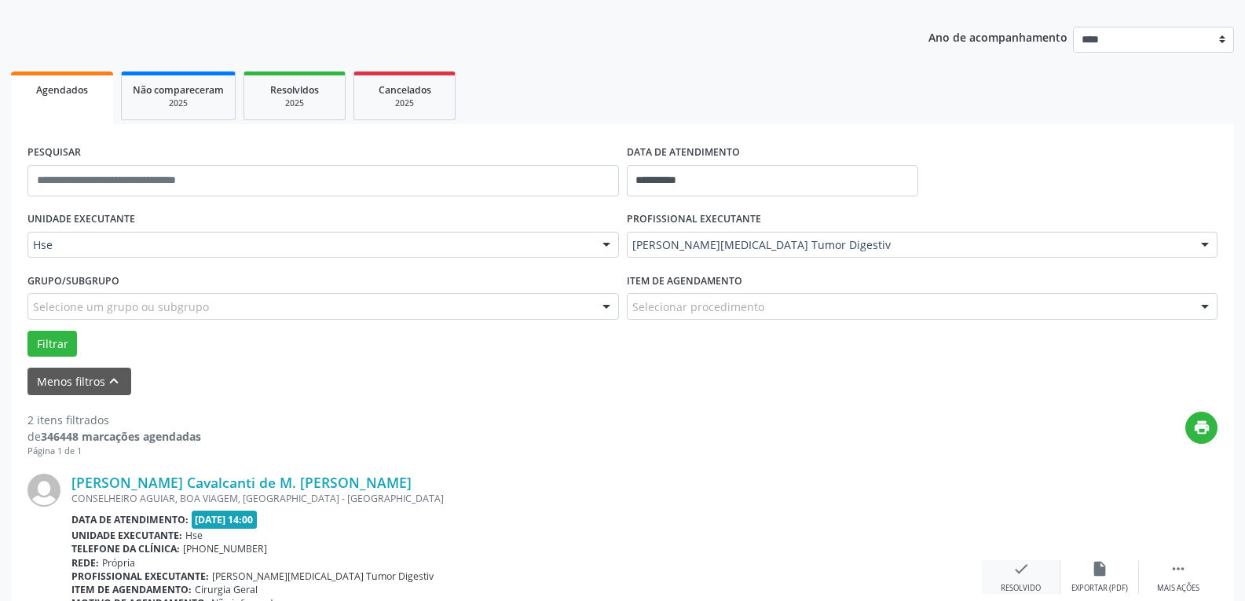
click at [1020, 588] on div "Resolvido" at bounding box center [1021, 588] width 40 height 11
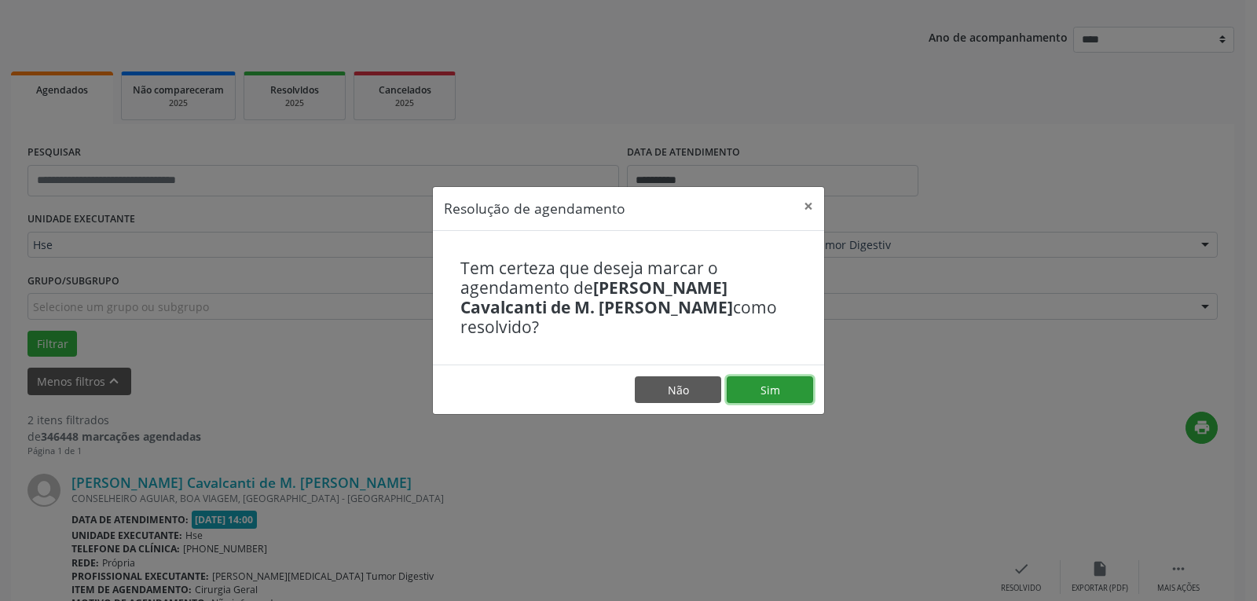
click at [767, 388] on button "Sim" at bounding box center [770, 389] width 86 height 27
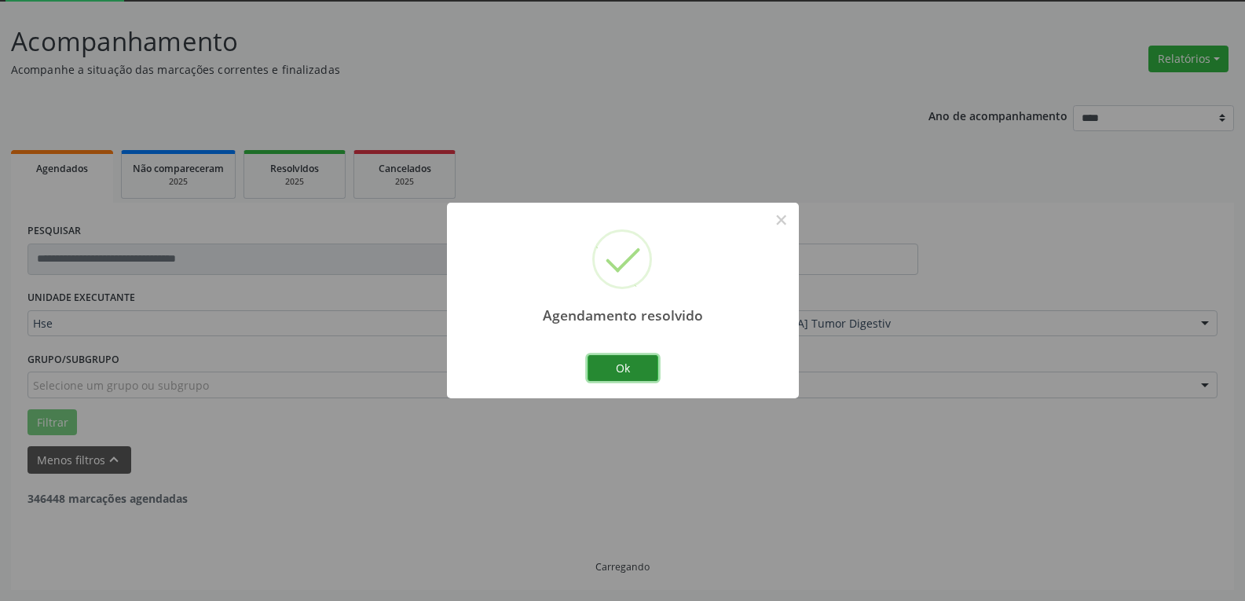
click at [642, 377] on button "Ok" at bounding box center [623, 368] width 71 height 27
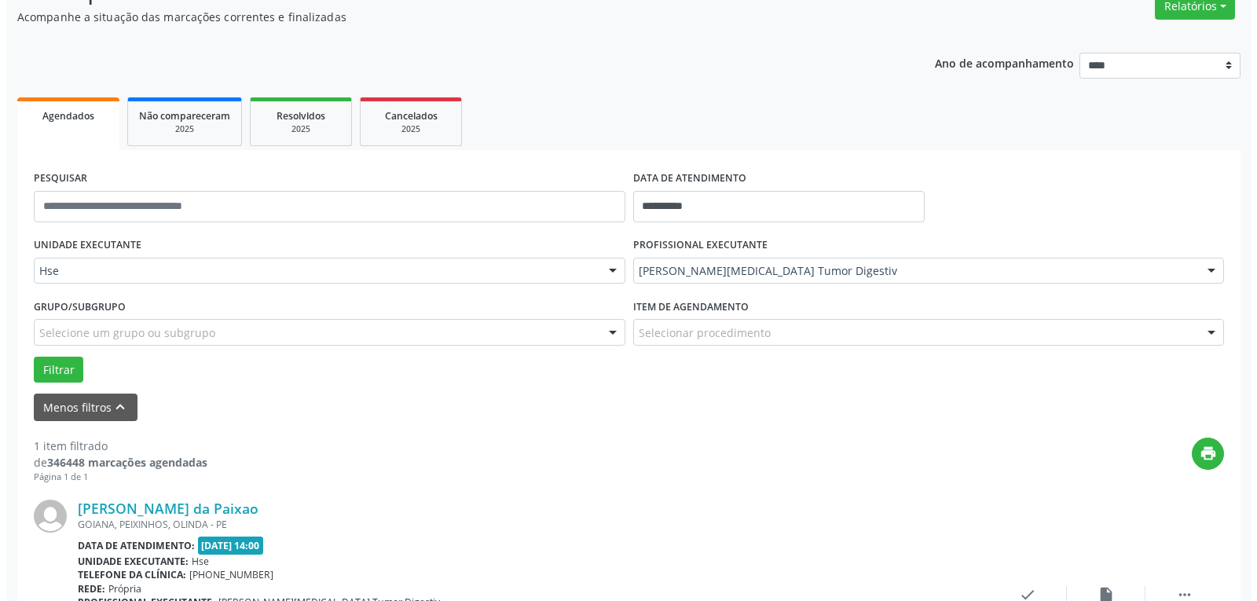
scroll to position [242, 0]
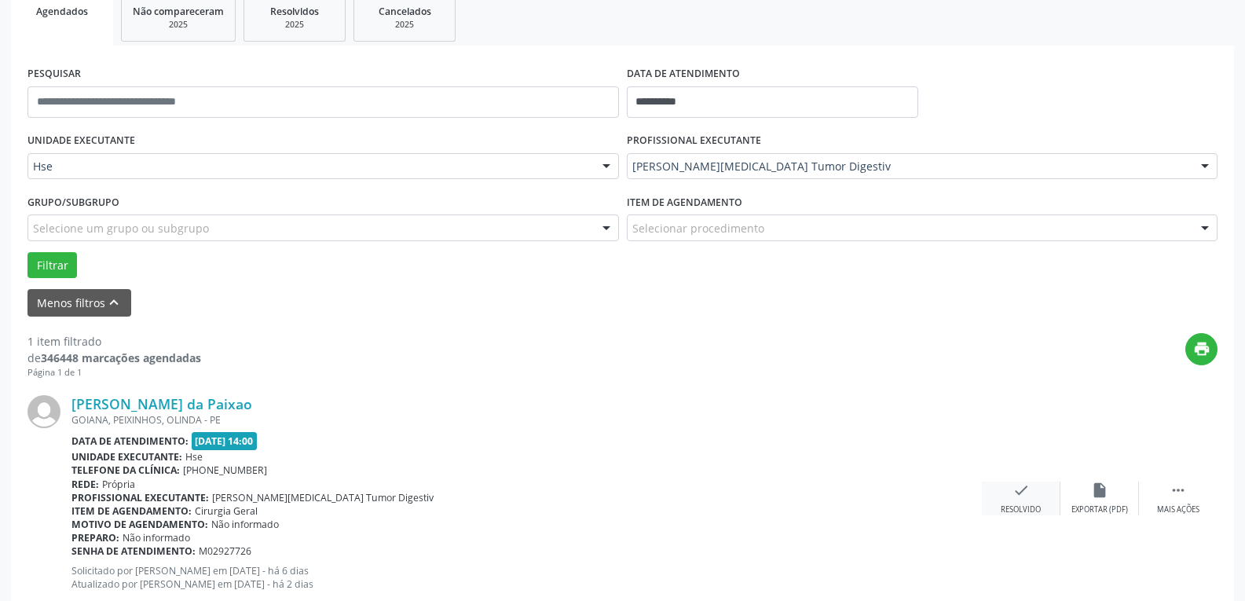
click at [1024, 501] on div "check Resolvido" at bounding box center [1021, 498] width 79 height 34
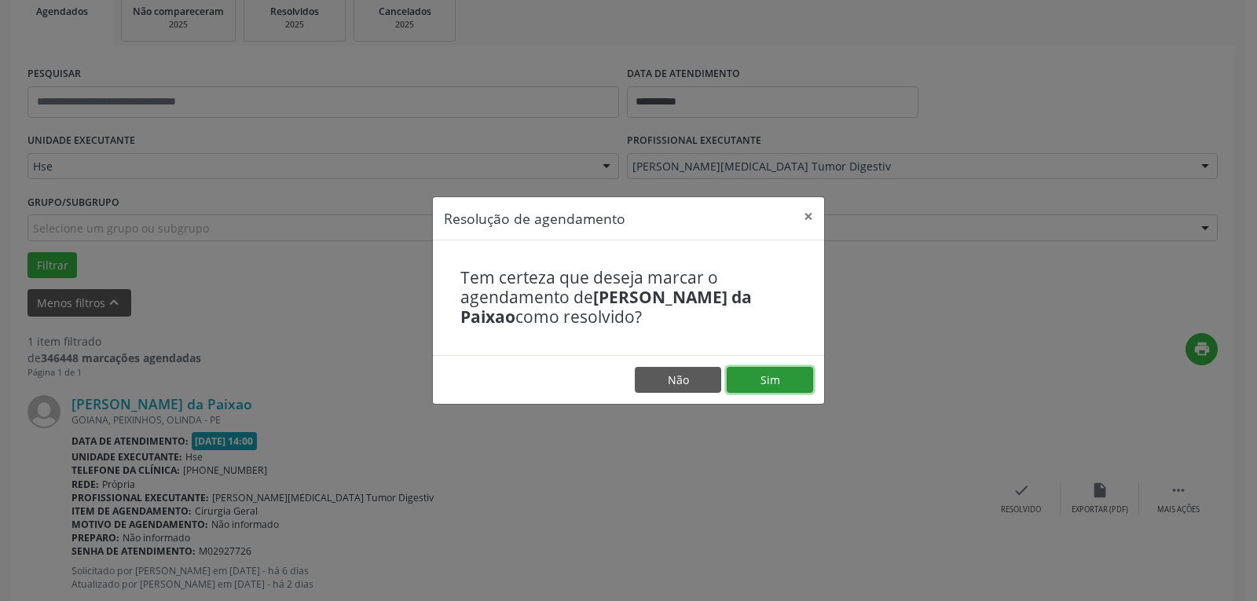
click at [729, 375] on button "Sim" at bounding box center [770, 380] width 86 height 27
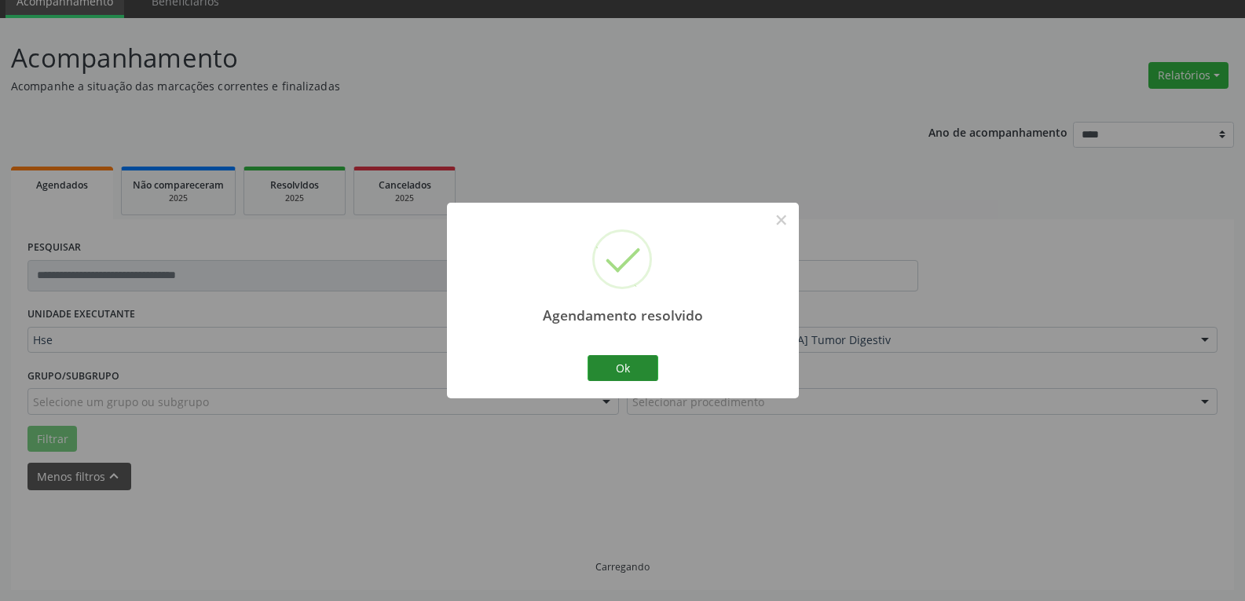
scroll to position [85, 0]
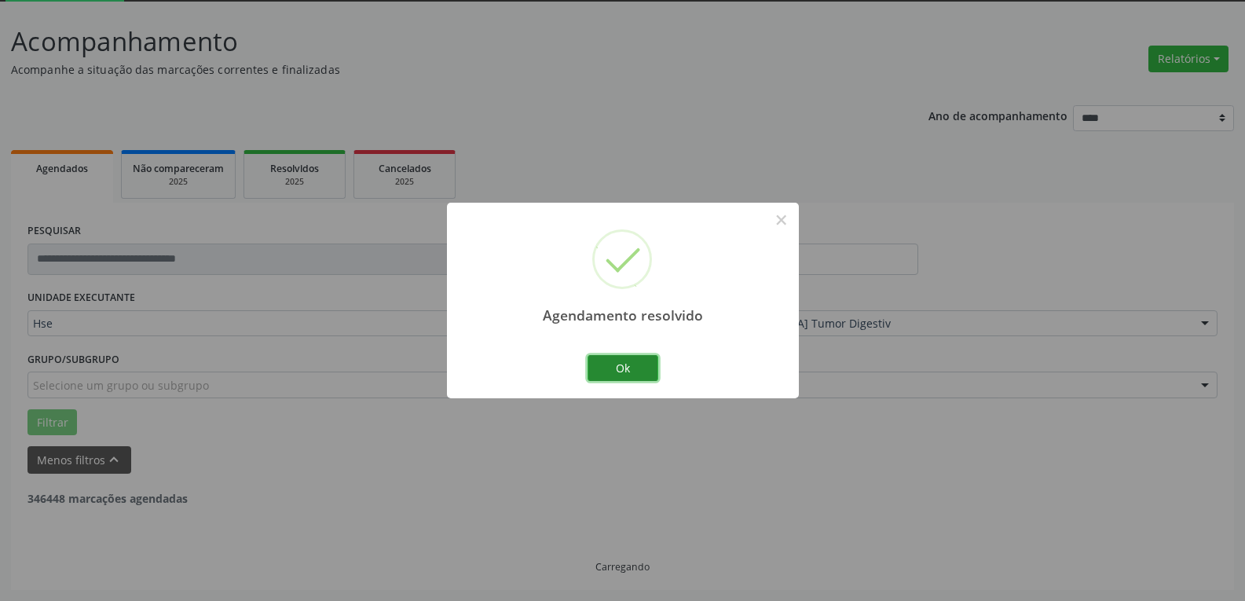
click at [636, 365] on button "Ok" at bounding box center [623, 368] width 71 height 27
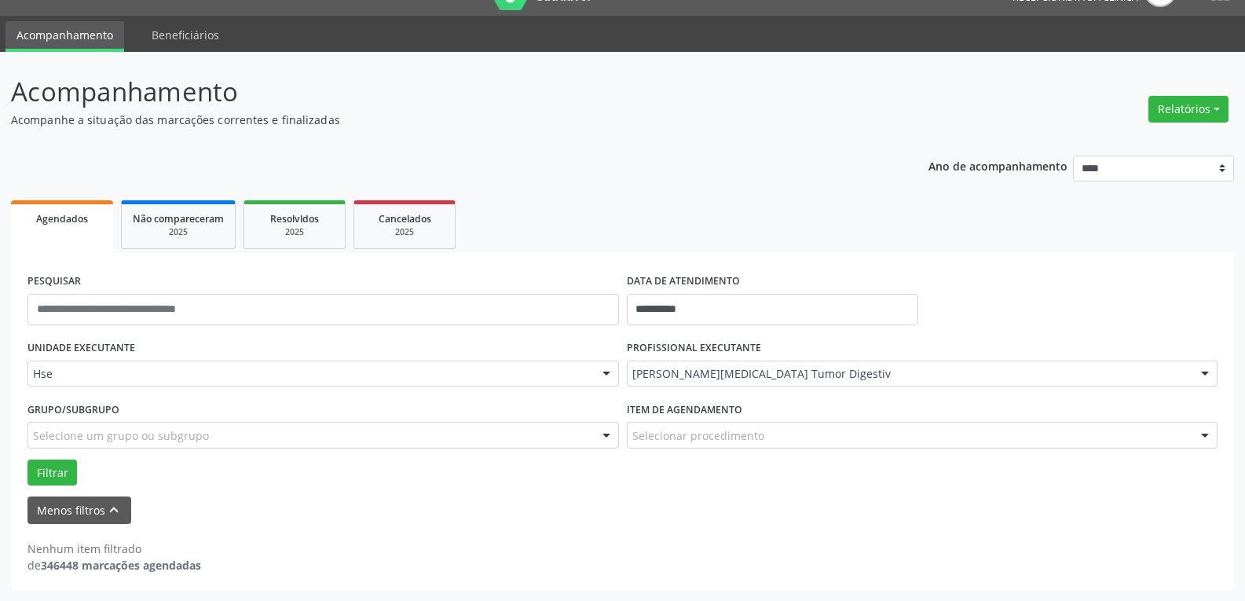
scroll to position [35, 0]
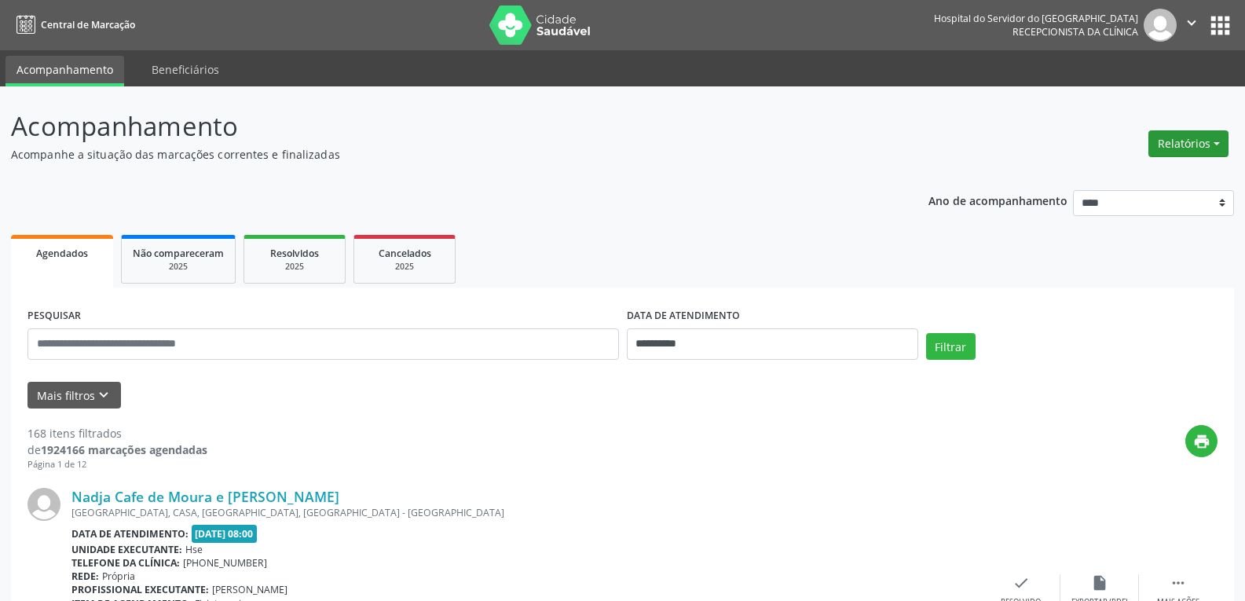
click at [1188, 138] on button "Relatórios" at bounding box center [1188, 143] width 80 height 27
click at [1085, 181] on link "Agendamentos" at bounding box center [1144, 178] width 169 height 22
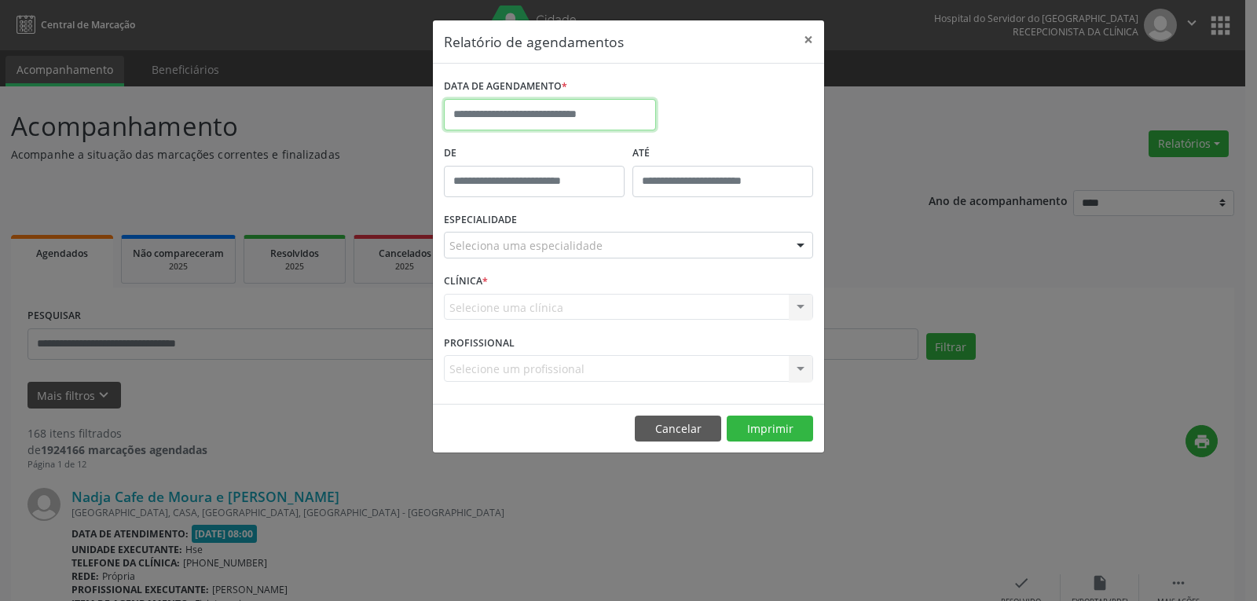
click at [601, 112] on input "text" at bounding box center [550, 114] width 212 height 31
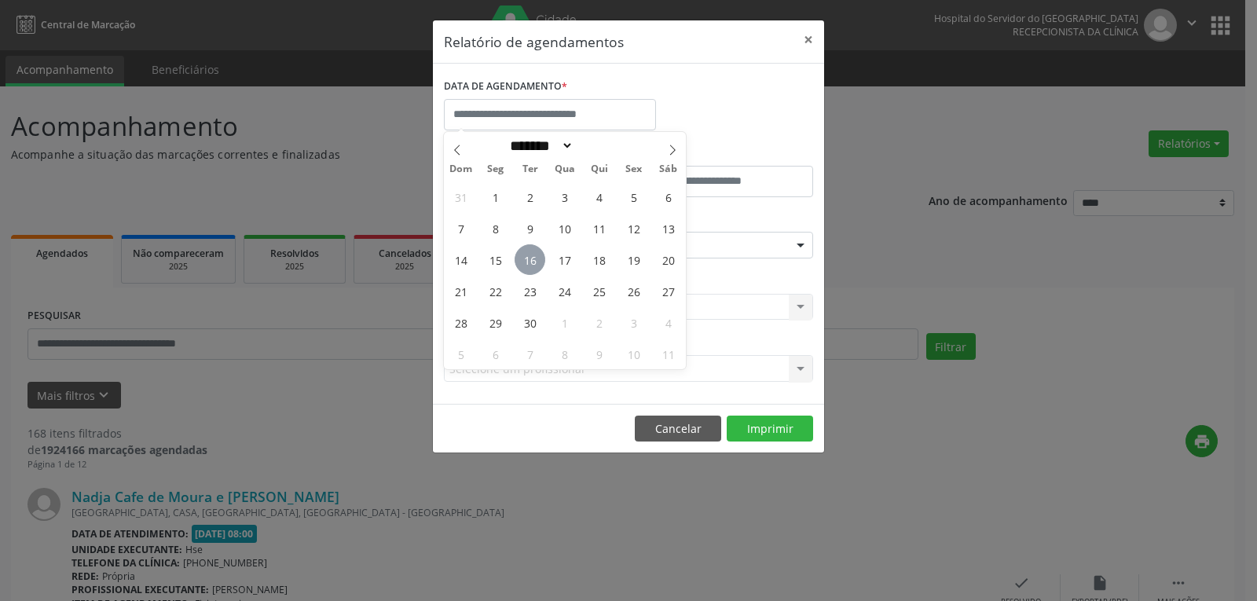
click at [530, 251] on span "16" at bounding box center [529, 259] width 31 height 31
type input "**********"
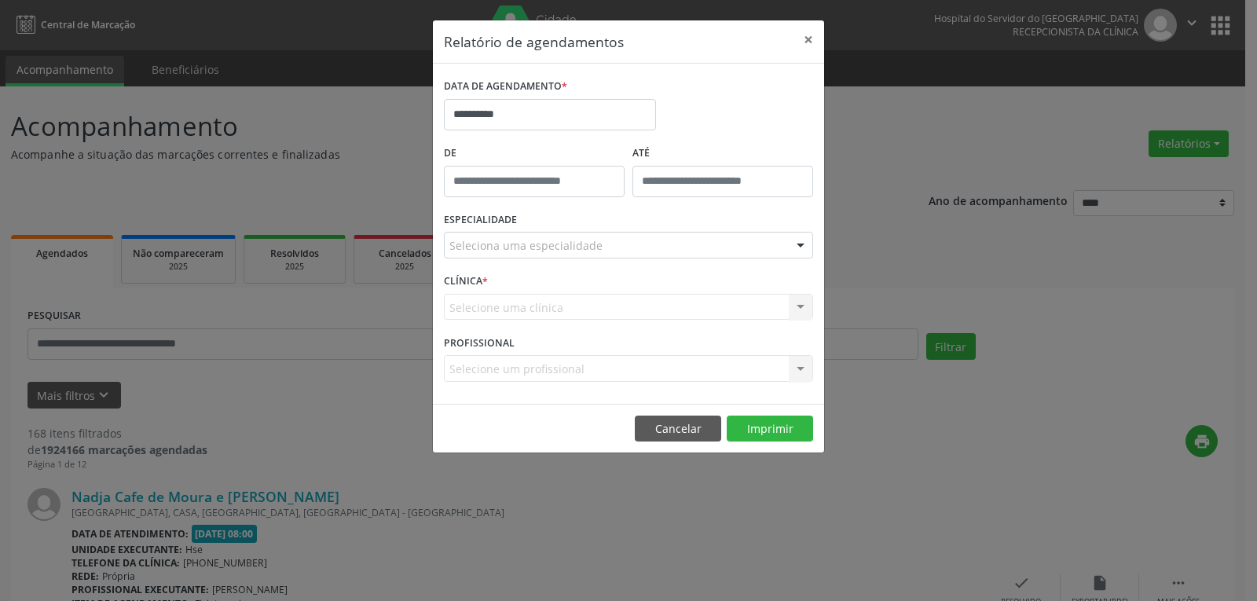
click at [544, 236] on div "Seleciona uma especialidade" at bounding box center [628, 245] width 369 height 27
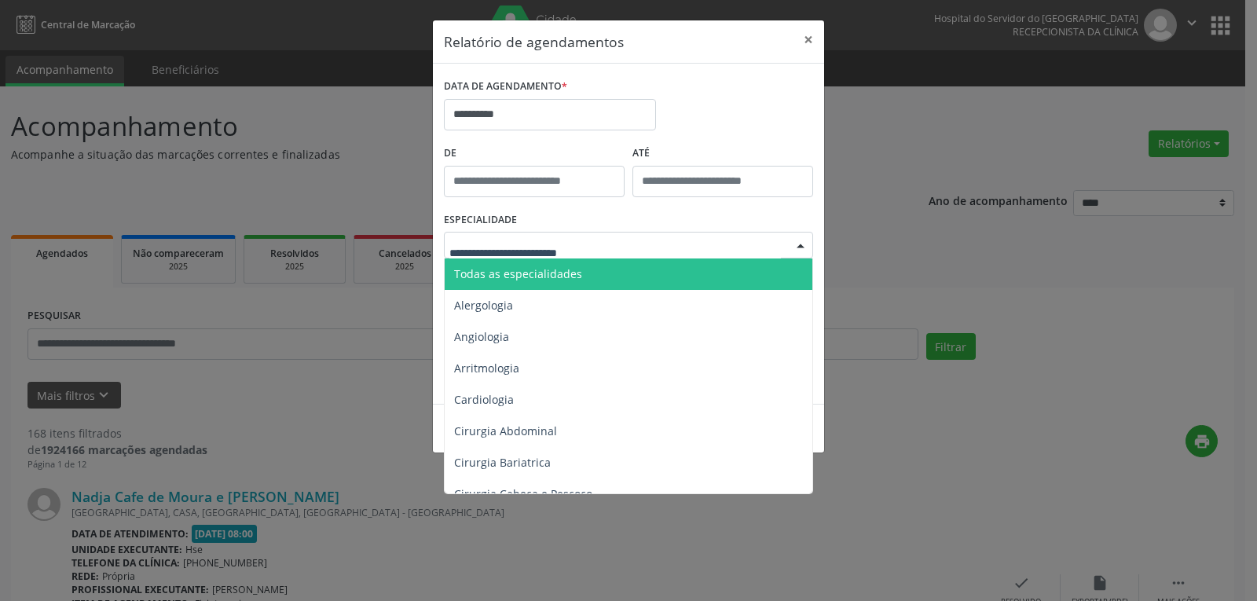
click at [551, 273] on span "Todas as especialidades" at bounding box center [518, 273] width 128 height 15
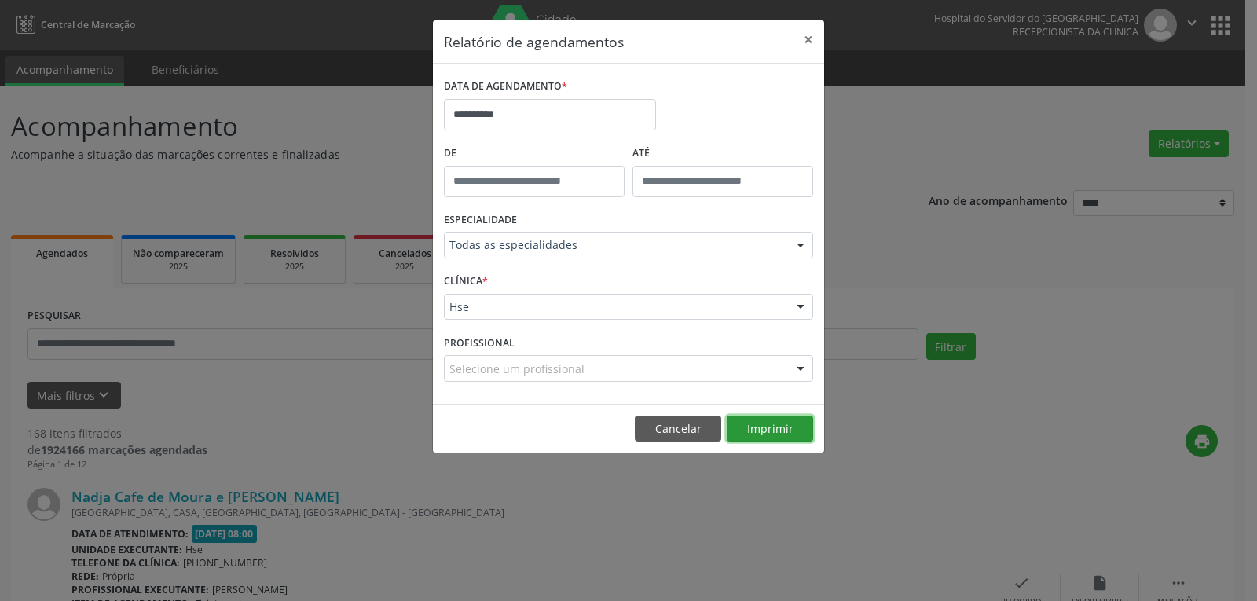
click at [755, 420] on button "Imprimir" at bounding box center [770, 429] width 86 height 27
